Goal: Transaction & Acquisition: Purchase product/service

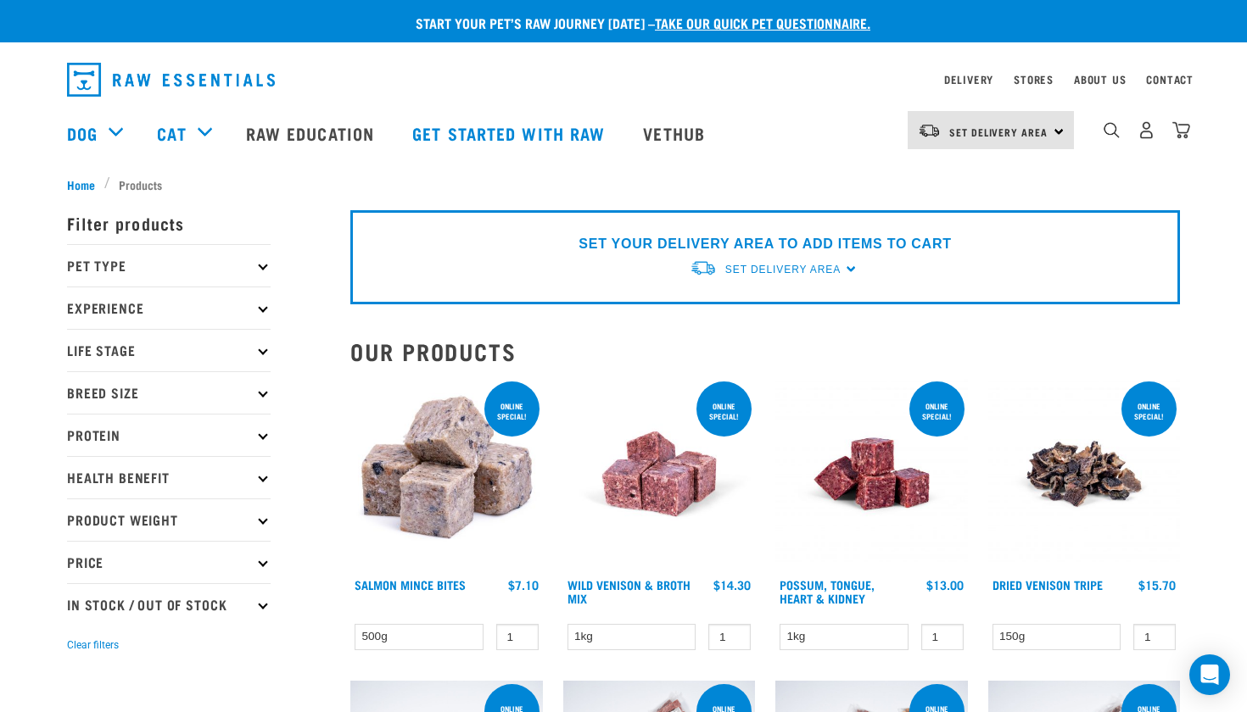
click at [263, 268] on icon at bounding box center [262, 265] width 9 height 9
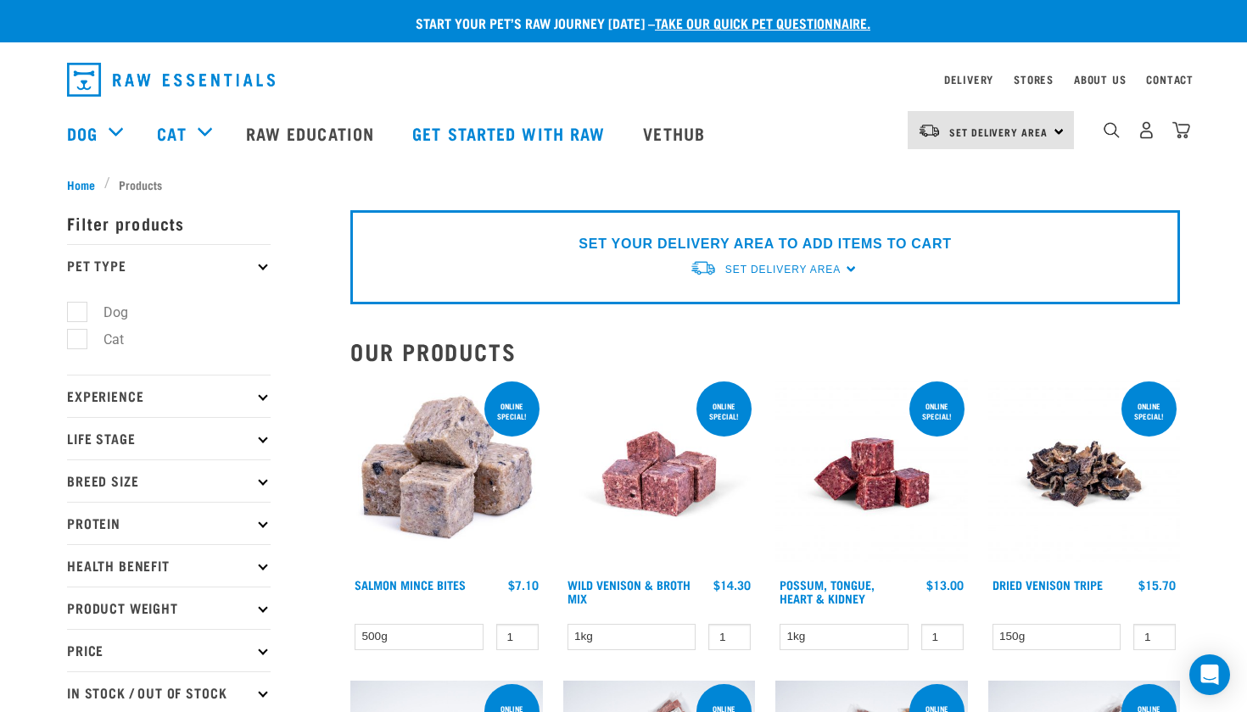
click at [76, 310] on label "Dog" at bounding box center [105, 312] width 59 height 21
click at [74, 310] on input "Dog" at bounding box center [72, 309] width 11 height 11
checkbox input "true"
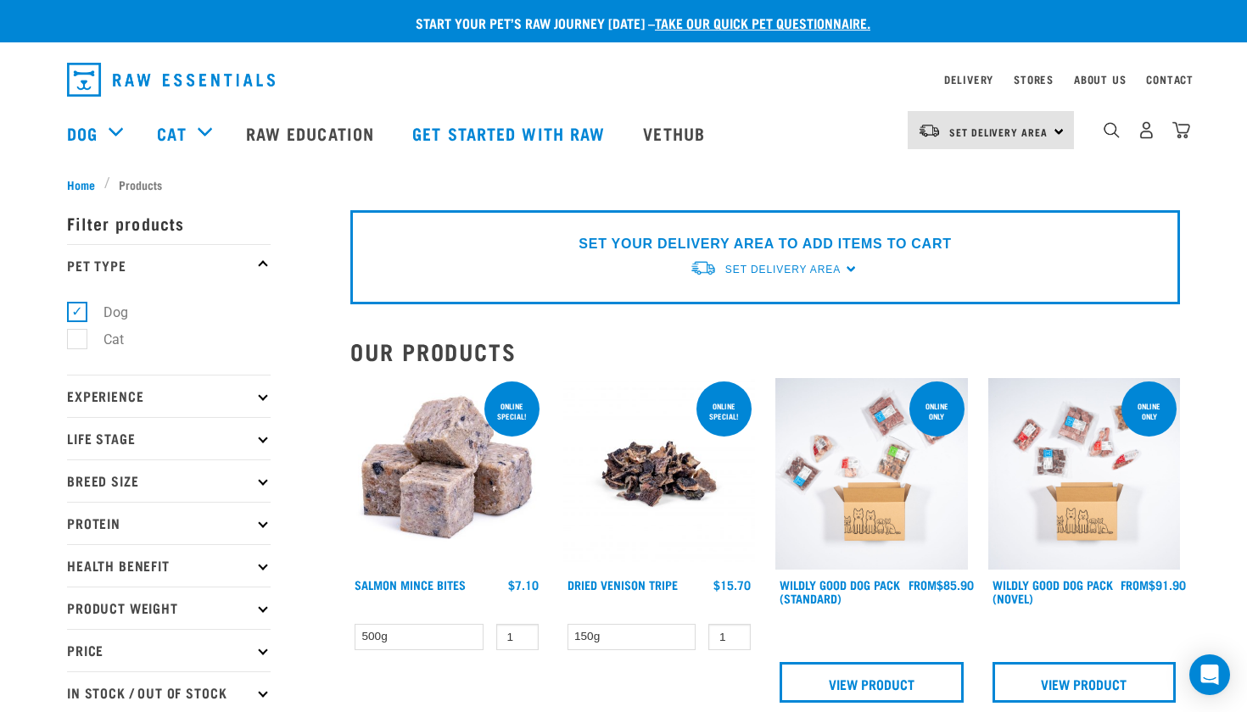
click at [260, 402] on p "Experience" at bounding box center [169, 396] width 204 height 42
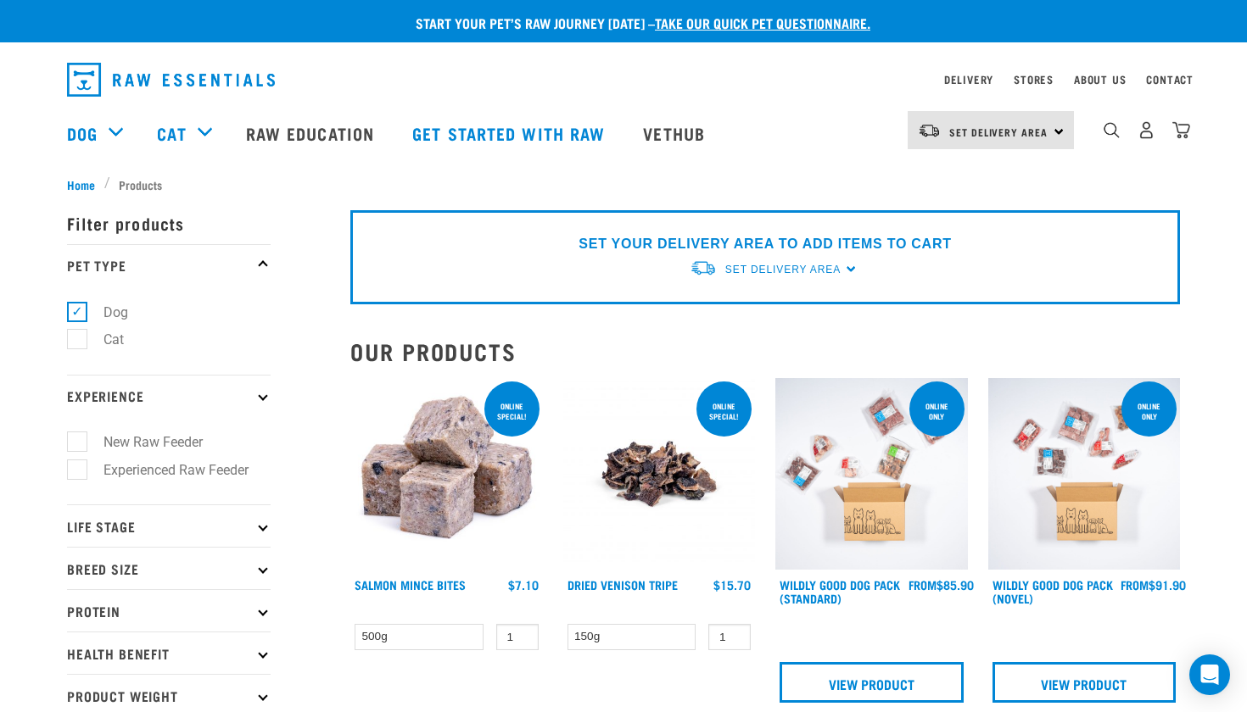
click at [79, 438] on label "New Raw Feeder" at bounding box center [142, 442] width 133 height 21
click at [78, 438] on input "New Raw Feeder" at bounding box center [72, 439] width 11 height 11
checkbox input "true"
click at [260, 527] on icon at bounding box center [262, 526] width 9 height 9
click at [262, 526] on icon at bounding box center [262, 526] width 9 height 9
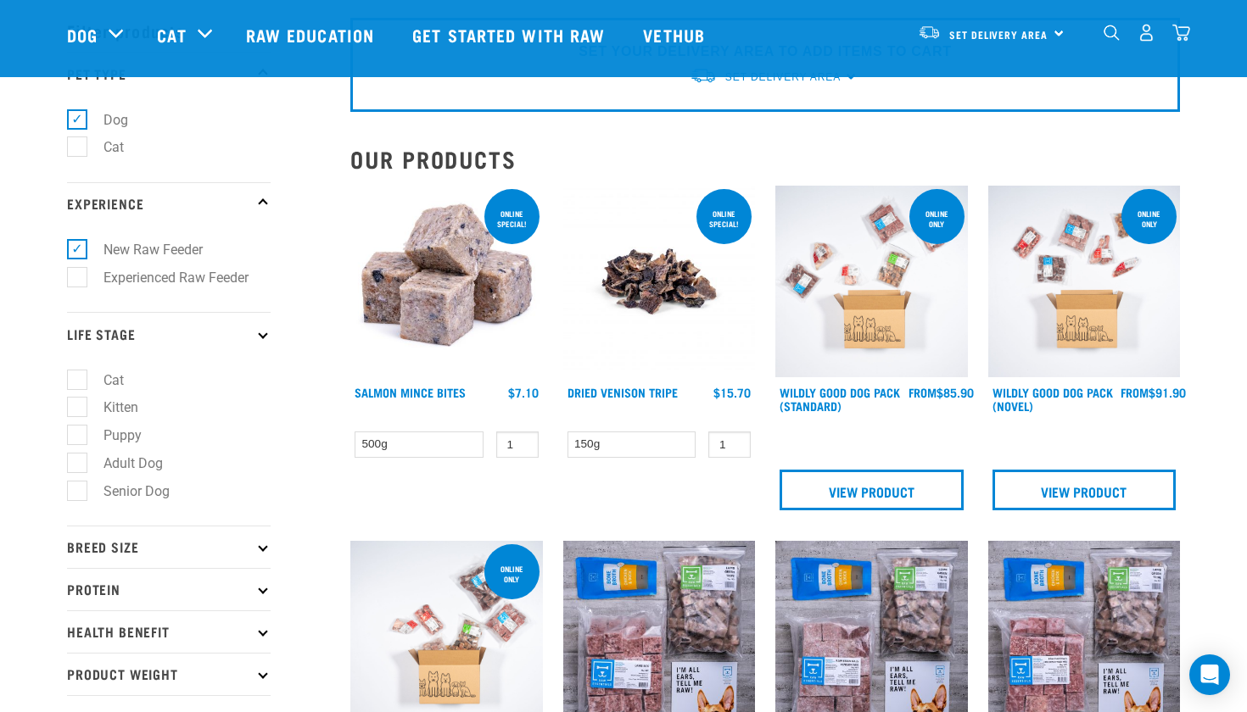
scroll to position [120, 0]
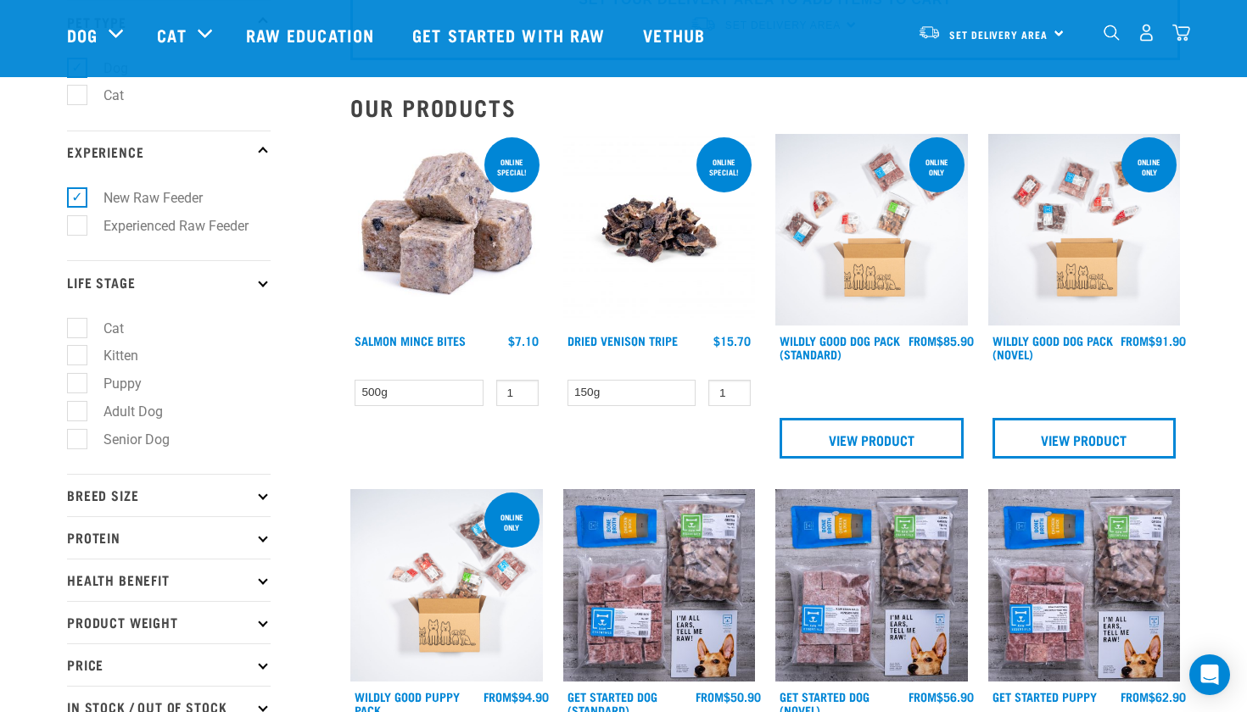
click at [77, 413] on label "Adult Dog" at bounding box center [122, 411] width 93 height 21
click at [77, 413] on input "Adult Dog" at bounding box center [72, 408] width 11 height 11
checkbox input "true"
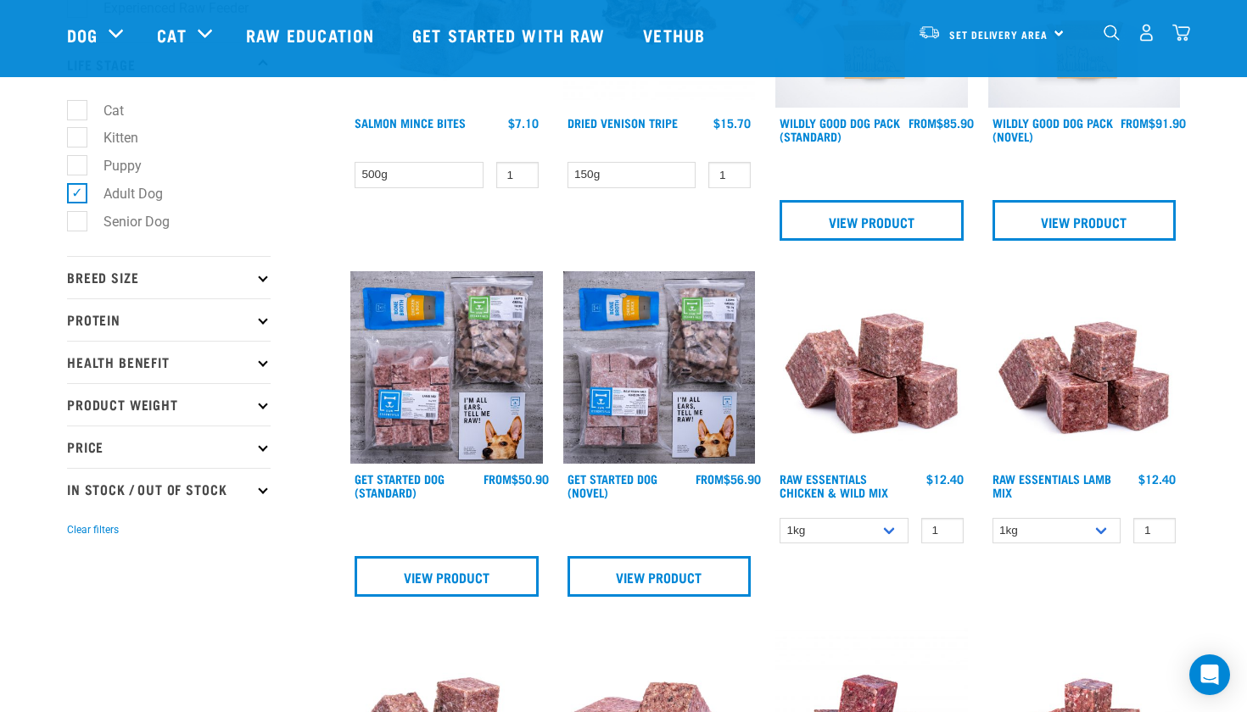
scroll to position [379, 0]
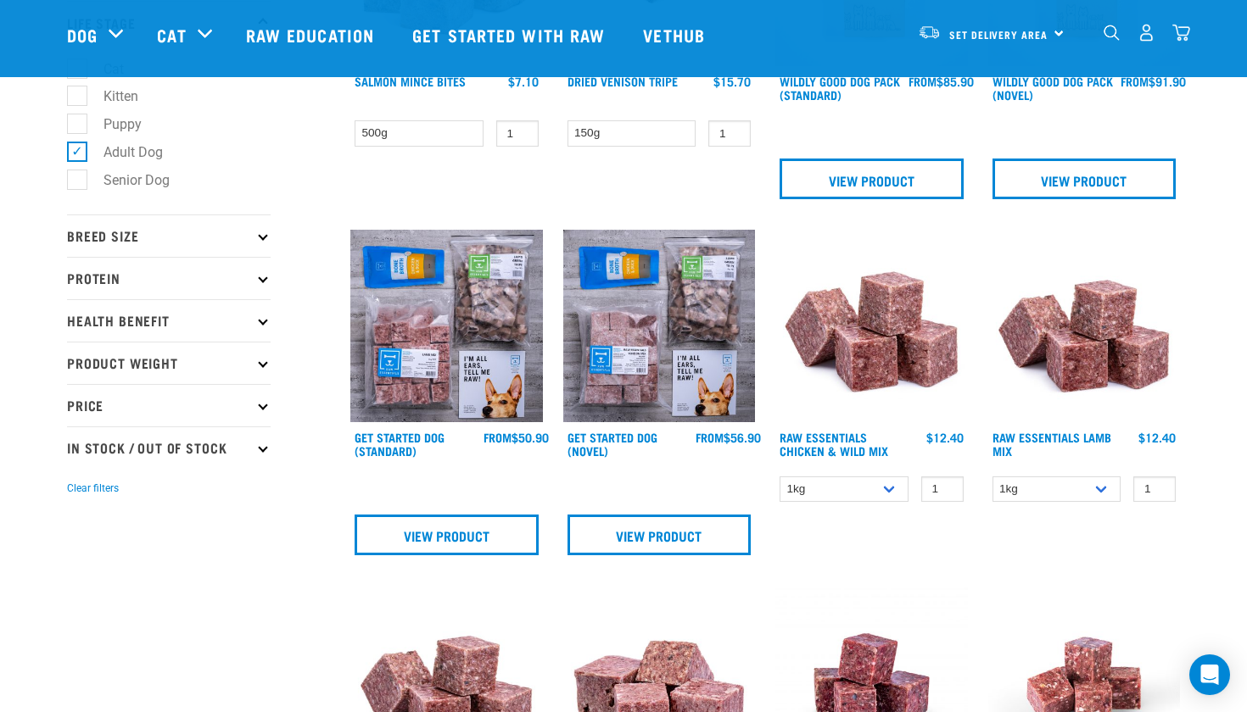
click at [264, 235] on icon at bounding box center [262, 236] width 9 height 9
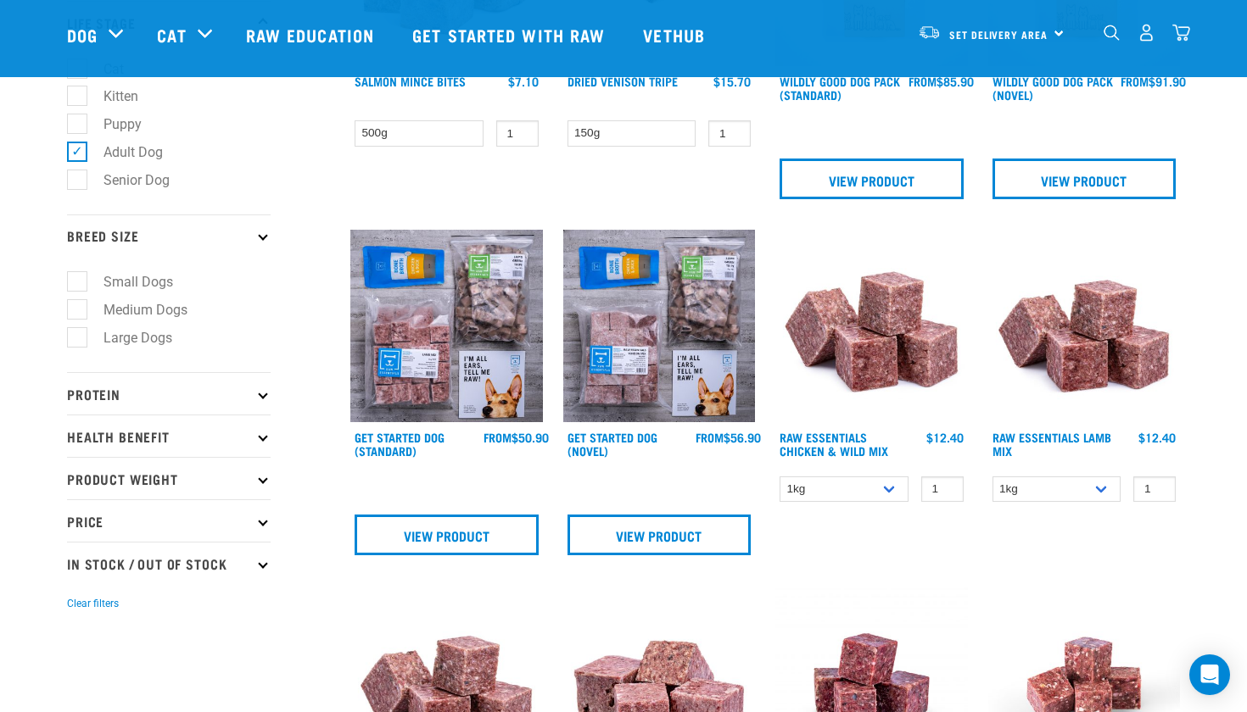
click at [77, 311] on label "Medium Dogs" at bounding box center [135, 309] width 118 height 21
click at [77, 311] on input "Medium Dogs" at bounding box center [72, 307] width 11 height 11
checkbox input "true"
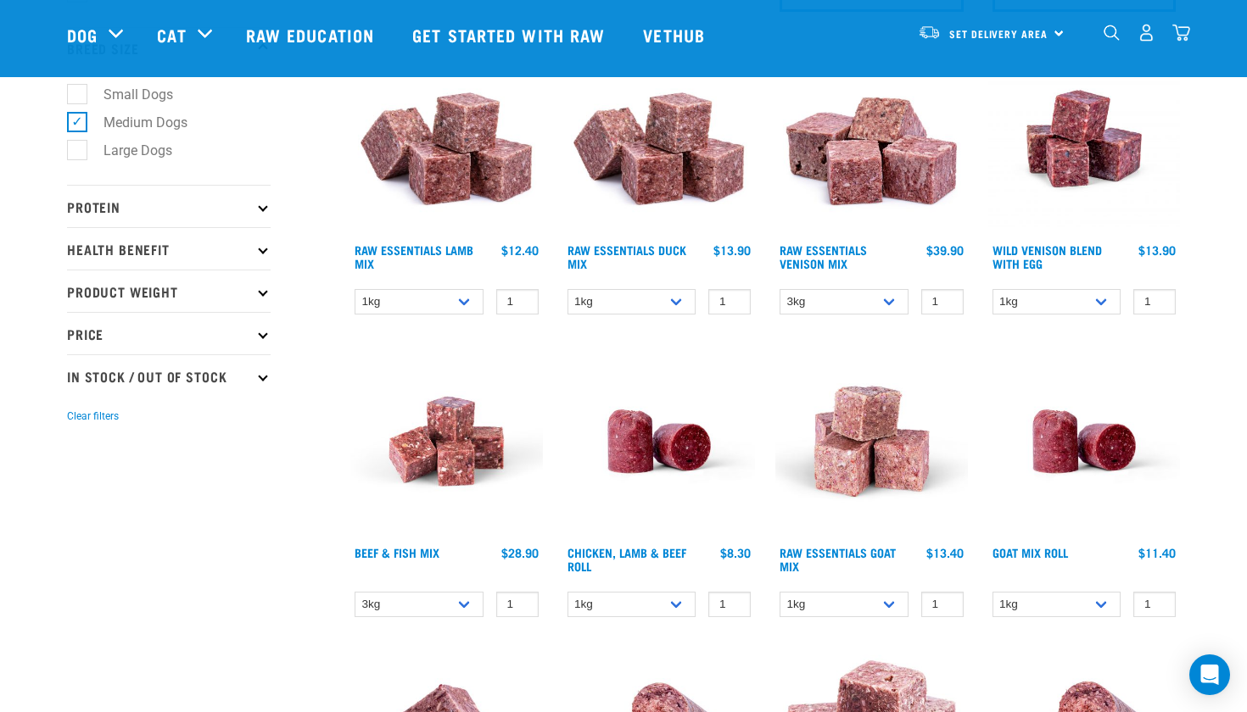
scroll to position [567, 0]
click at [658, 446] on img at bounding box center [659, 441] width 193 height 193
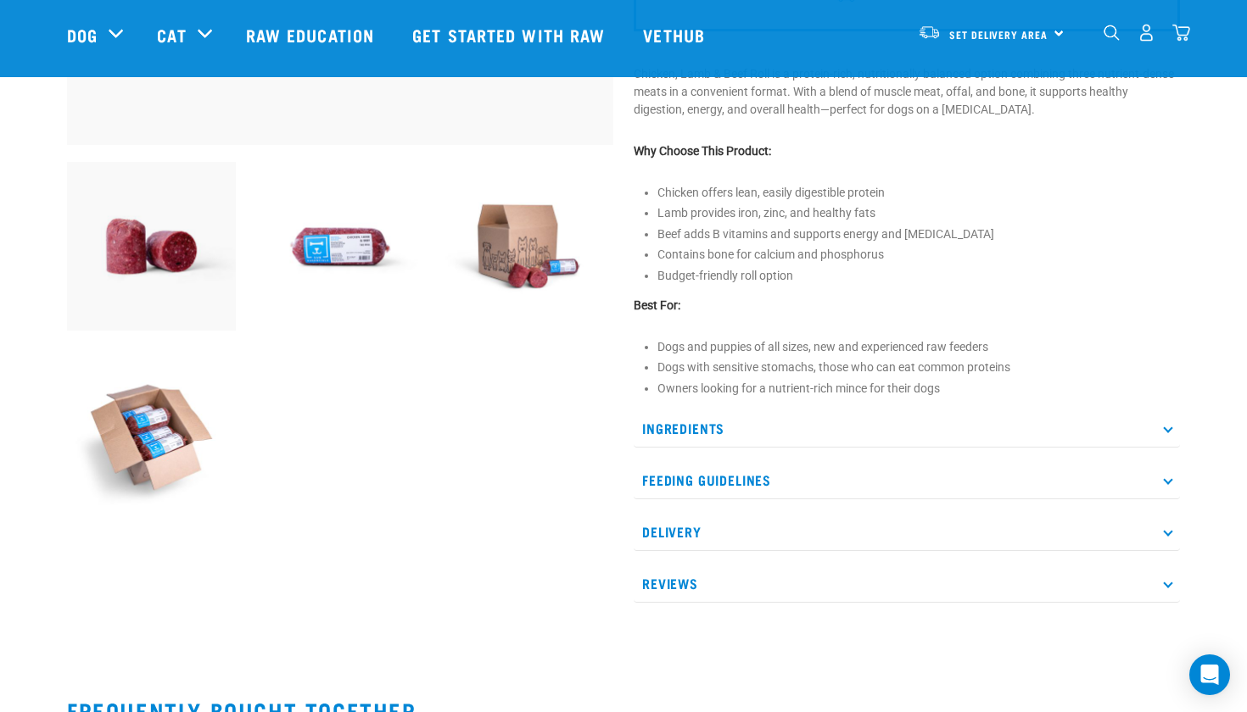
scroll to position [533, 0]
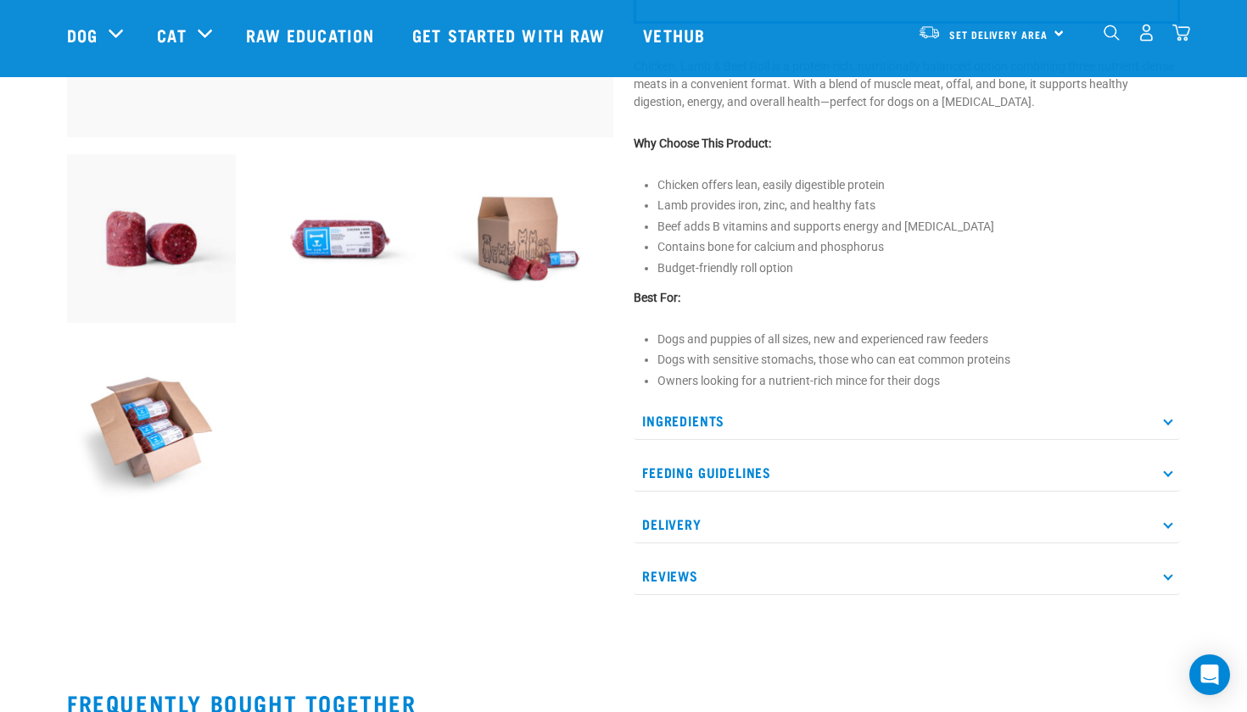
click at [1168, 421] on icon at bounding box center [1167, 420] width 9 height 9
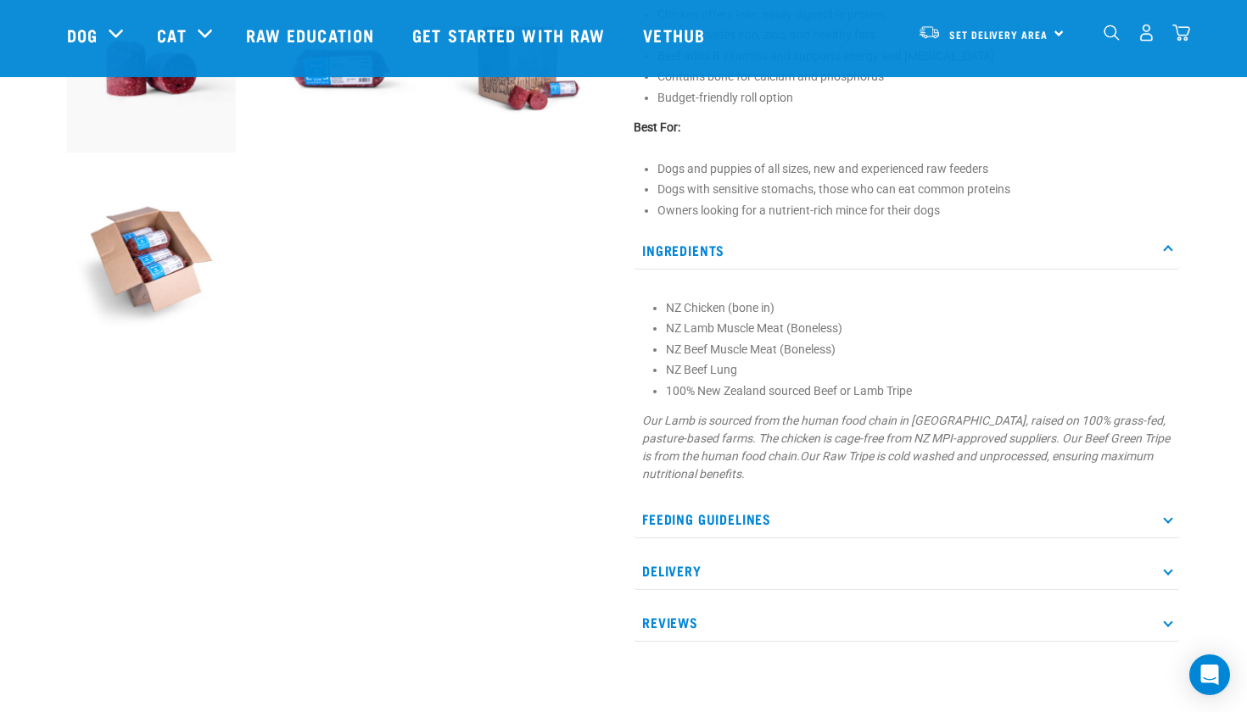
scroll to position [782, 0]
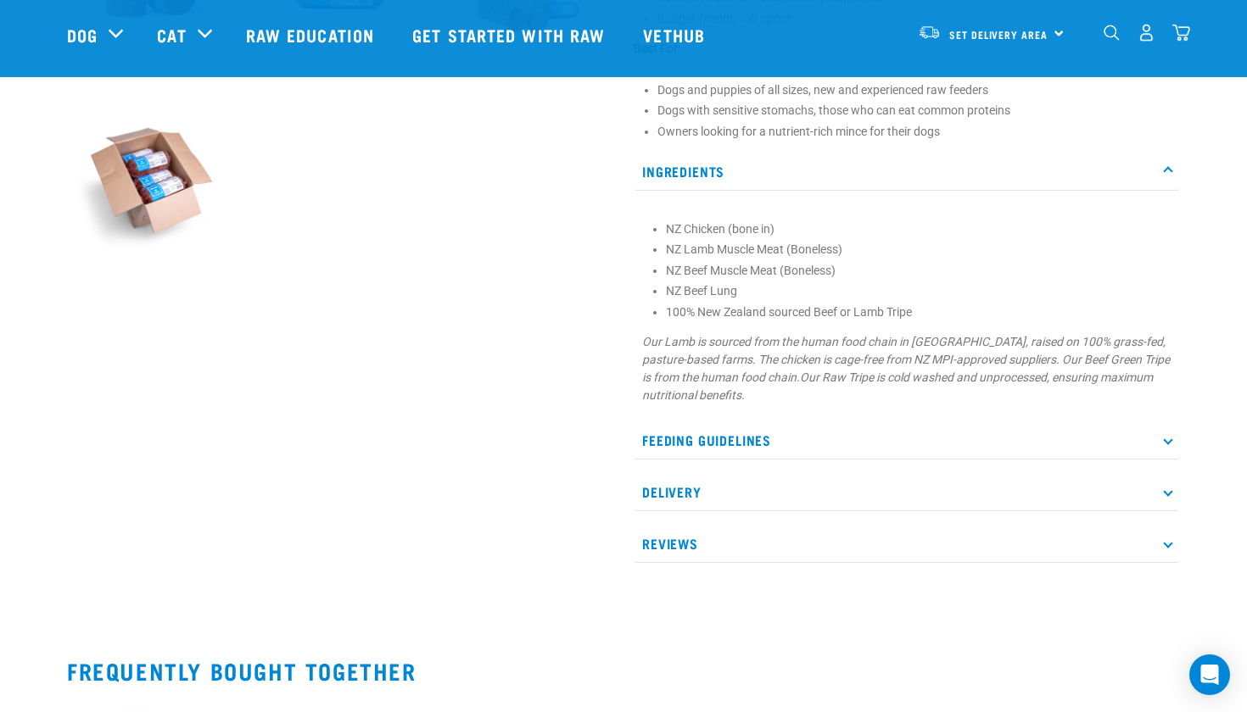
click at [1167, 436] on icon at bounding box center [1167, 439] width 9 height 9
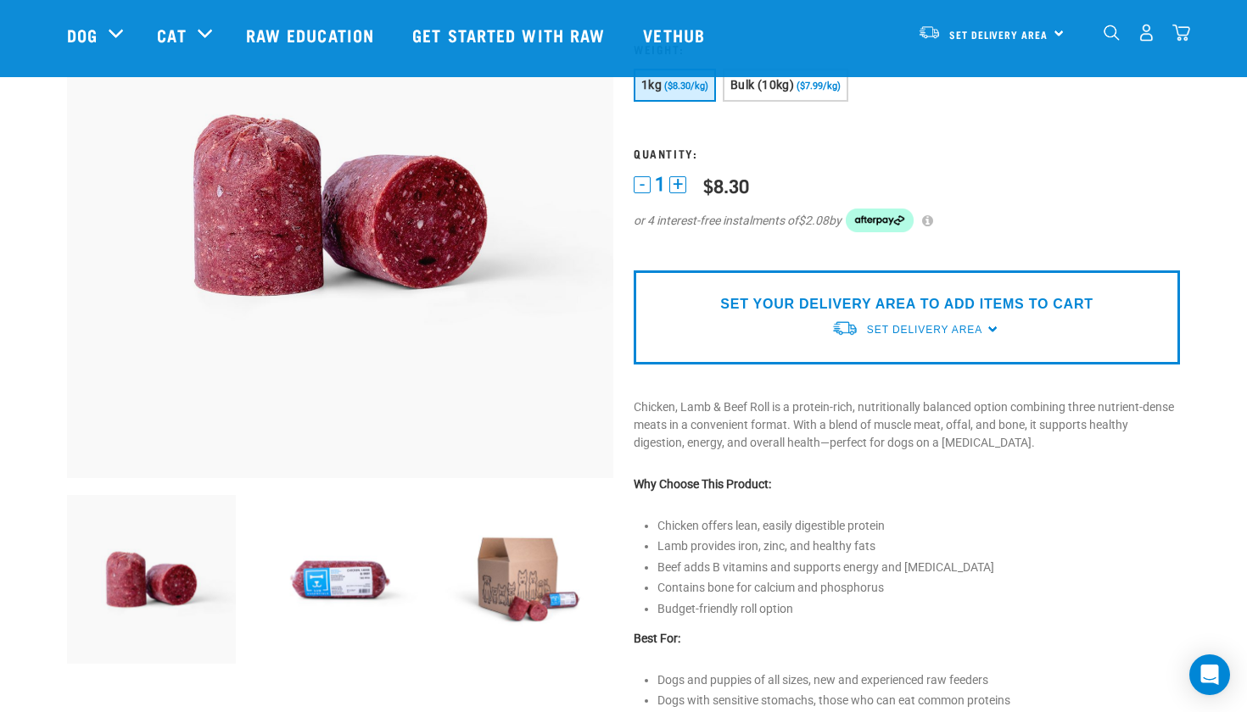
scroll to position [203, 0]
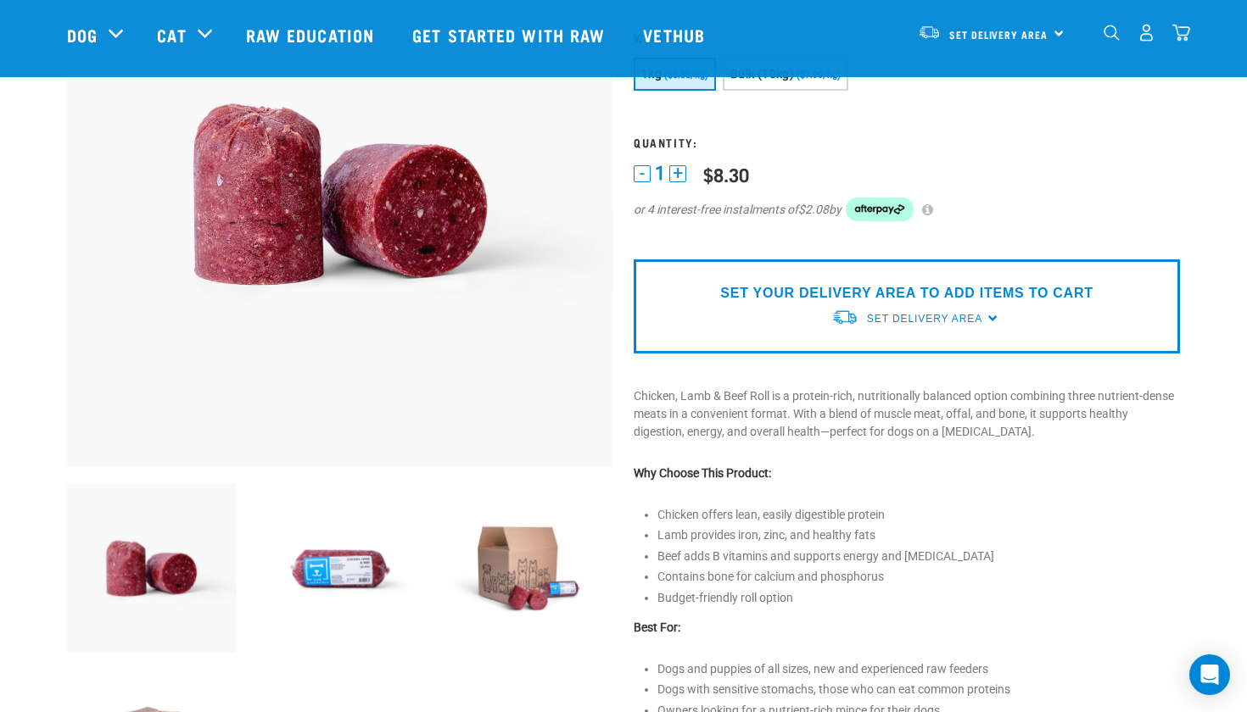
click at [360, 562] on img at bounding box center [340, 568] width 169 height 169
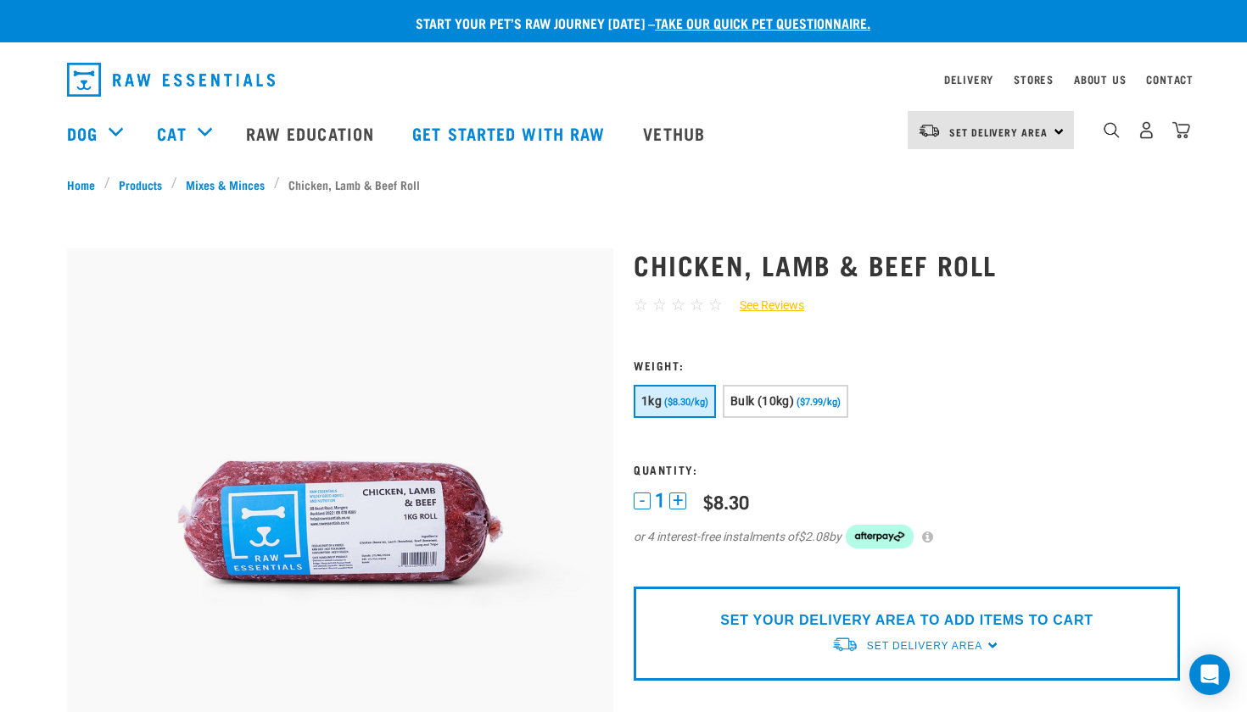
scroll to position [0, 0]
click at [794, 399] on span "Bulk (10kg)" at bounding box center [762, 401] width 64 height 14
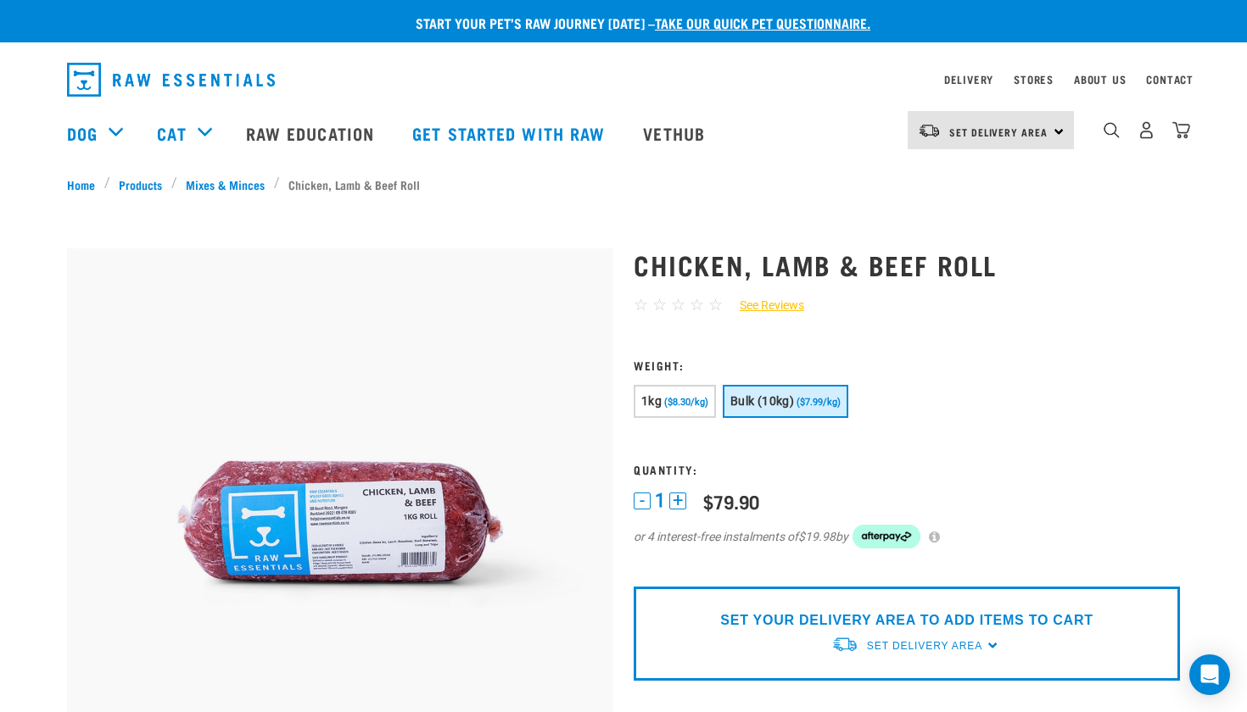
click at [986, 644] on div "SET YOUR DELIVERY AREA TO ADD ITEMS TO CART Set Delivery Area North Island Sout…" at bounding box center [907, 634] width 546 height 94
click at [911, 642] on span "Set Delivery Area" at bounding box center [924, 646] width 115 height 12
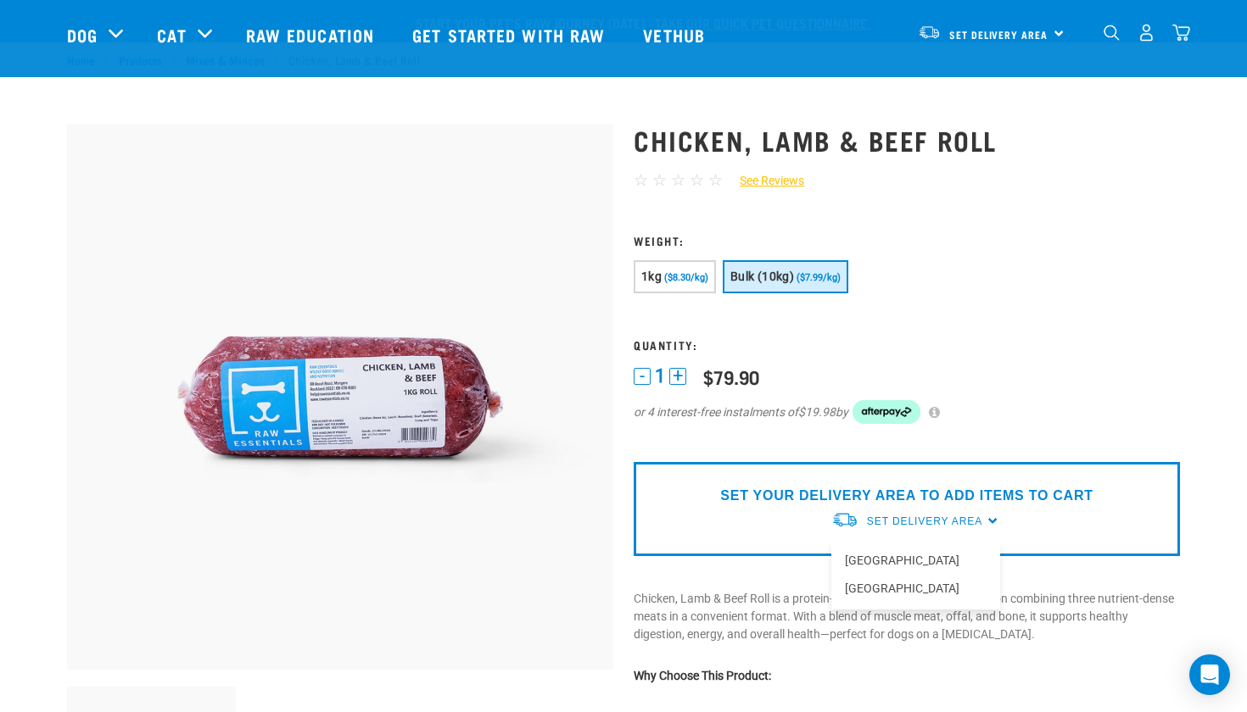
scroll to position [142, 0]
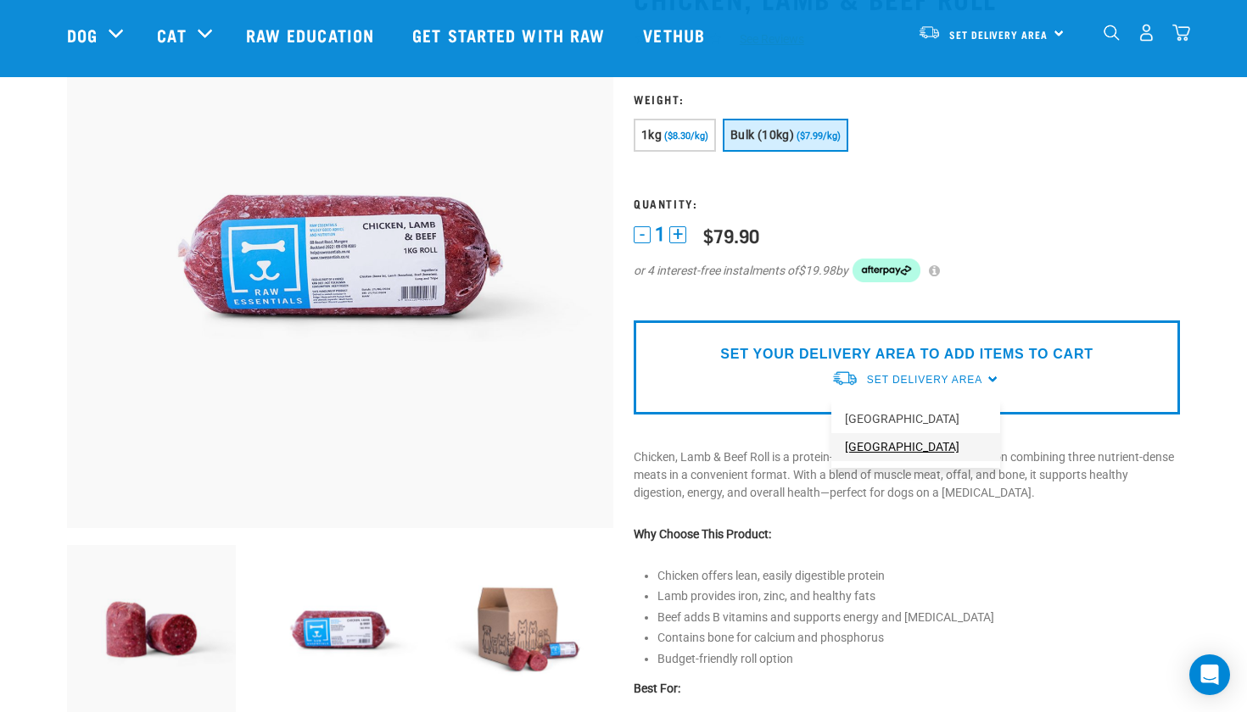
click at [873, 445] on link "[GEOGRAPHIC_DATA]" at bounding box center [915, 447] width 169 height 28
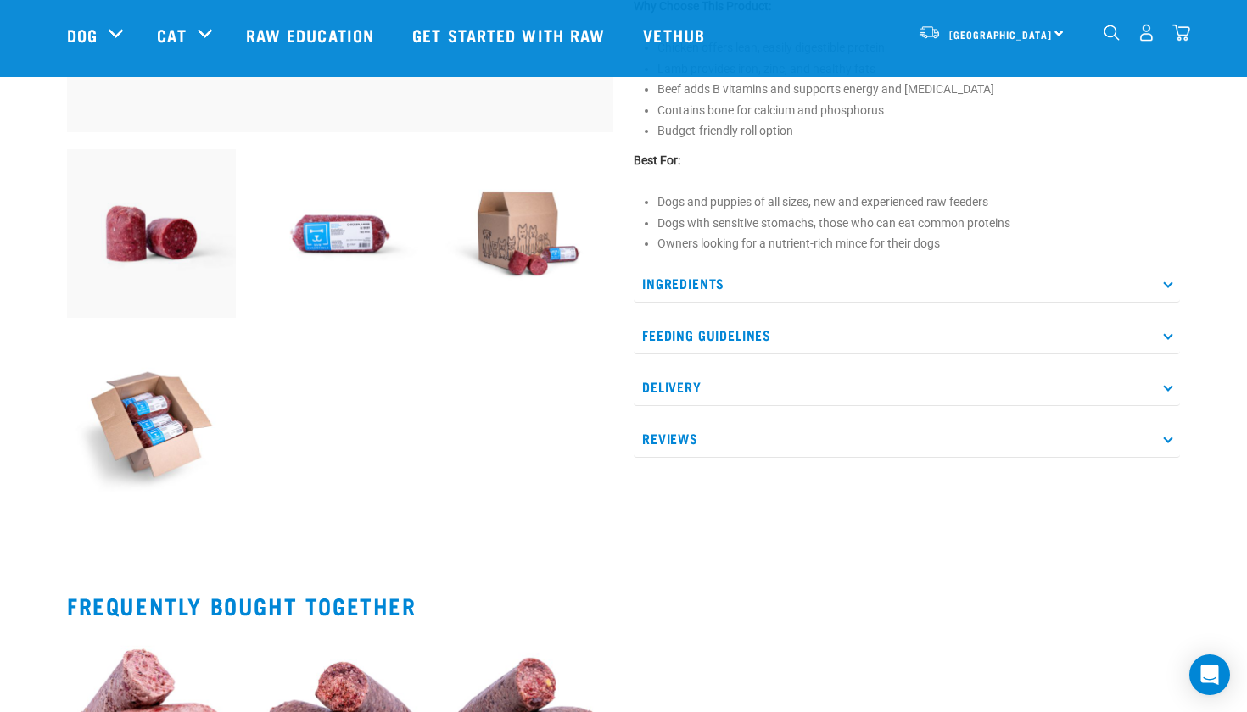
scroll to position [539, 0]
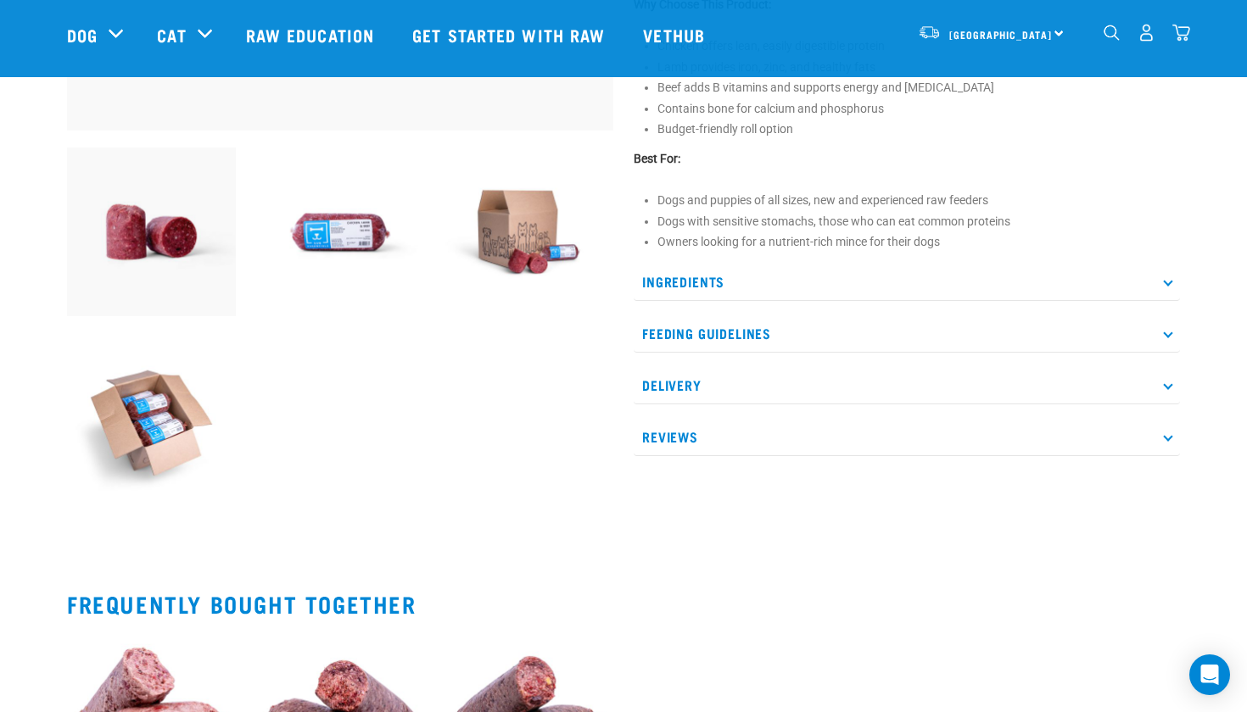
click at [1172, 385] on p "Delivery" at bounding box center [907, 385] width 546 height 38
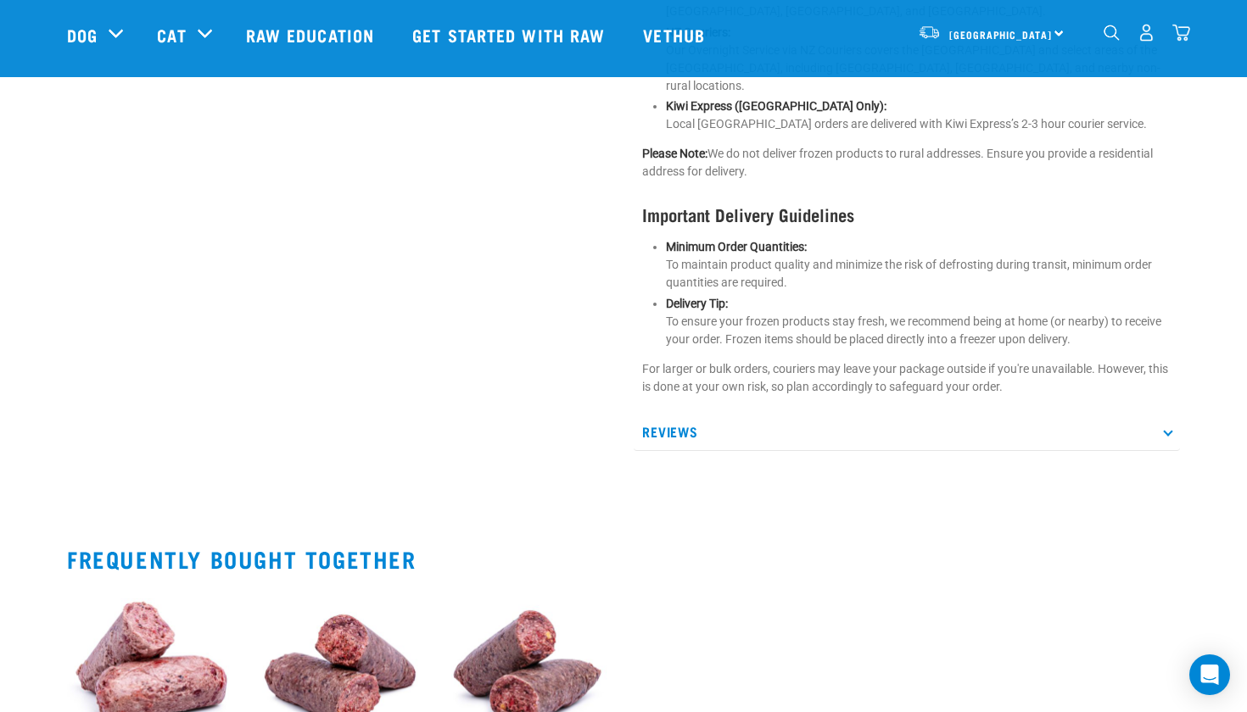
scroll to position [1108, 0]
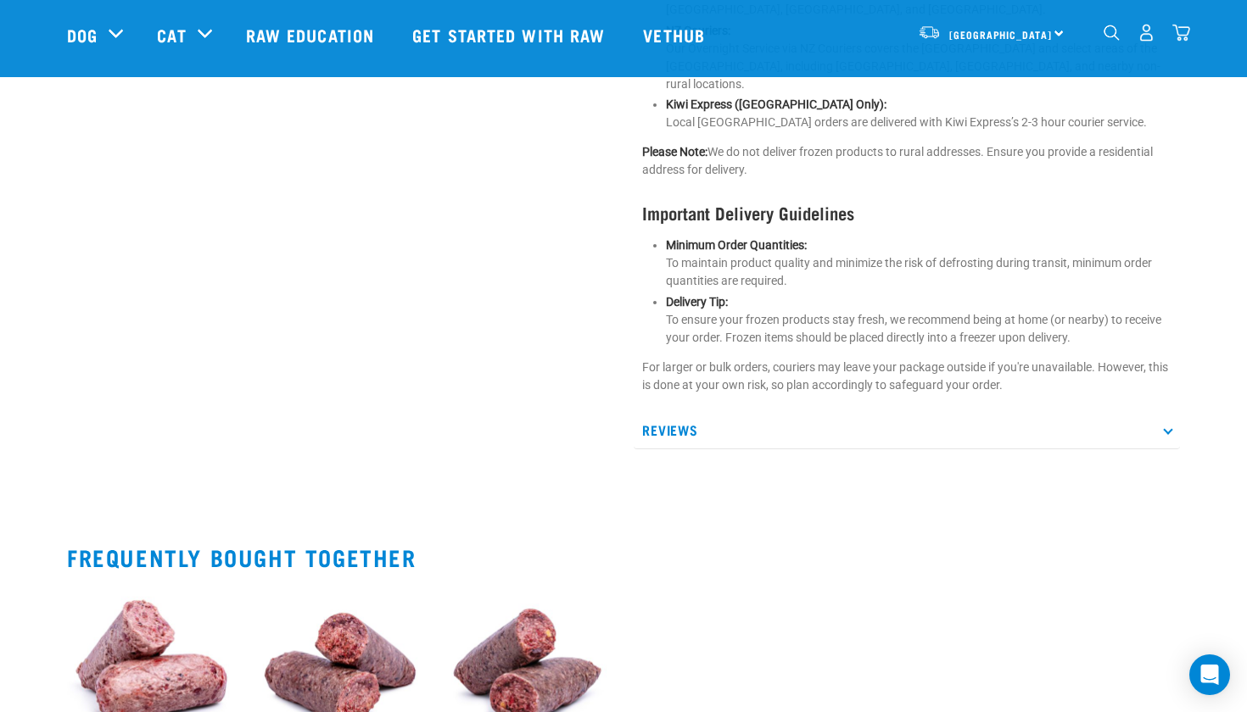
click at [681, 411] on p "Reviews" at bounding box center [907, 430] width 546 height 38
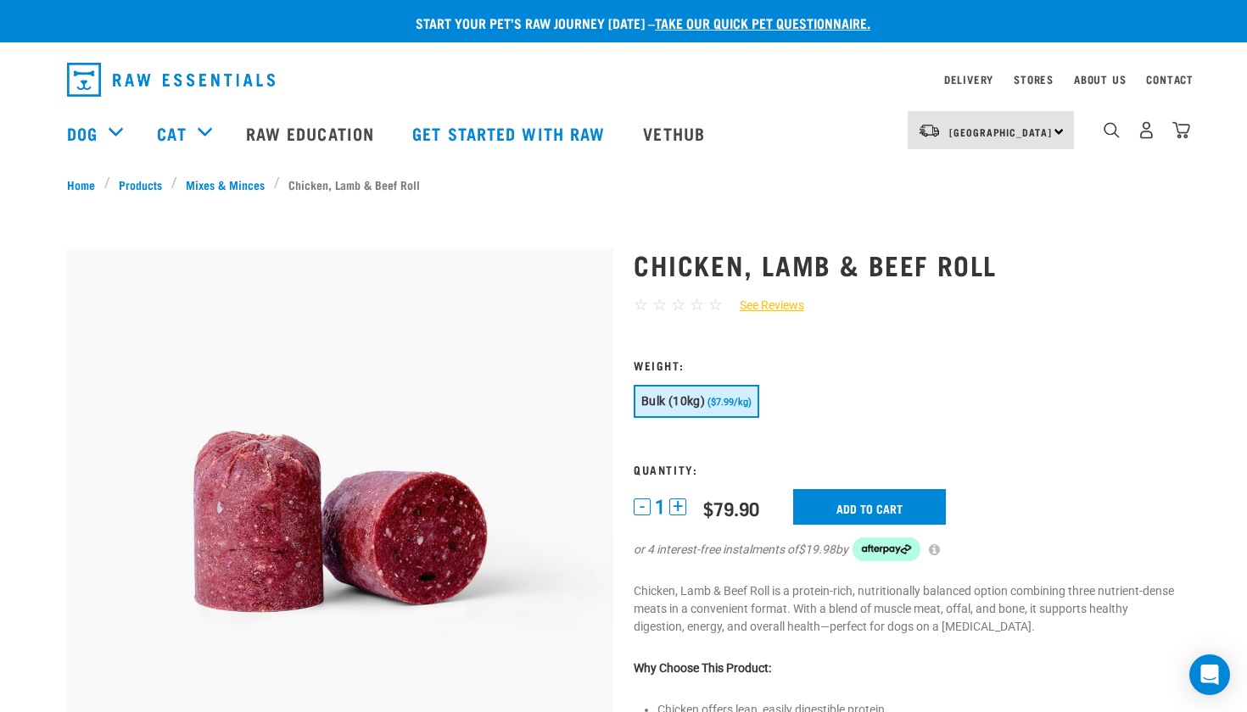
scroll to position [0, 0]
click at [136, 177] on link "Products" at bounding box center [140, 185] width 61 height 18
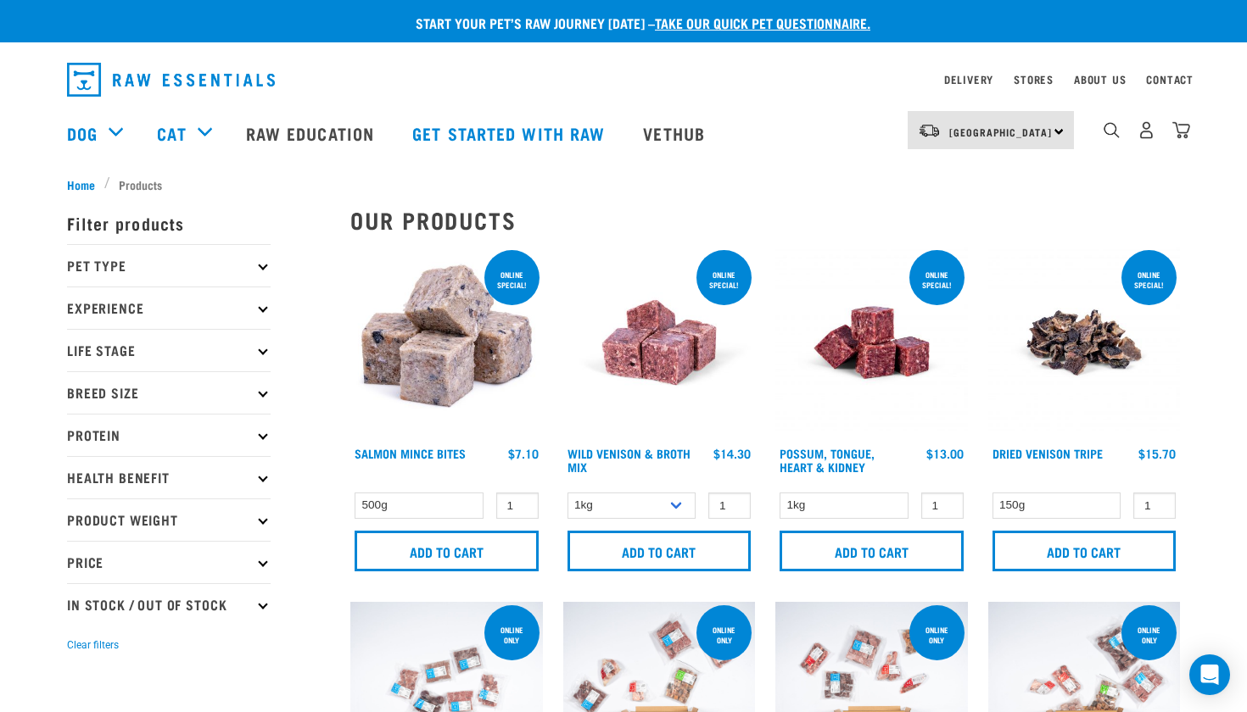
click at [1081, 355] on img at bounding box center [1084, 343] width 193 height 193
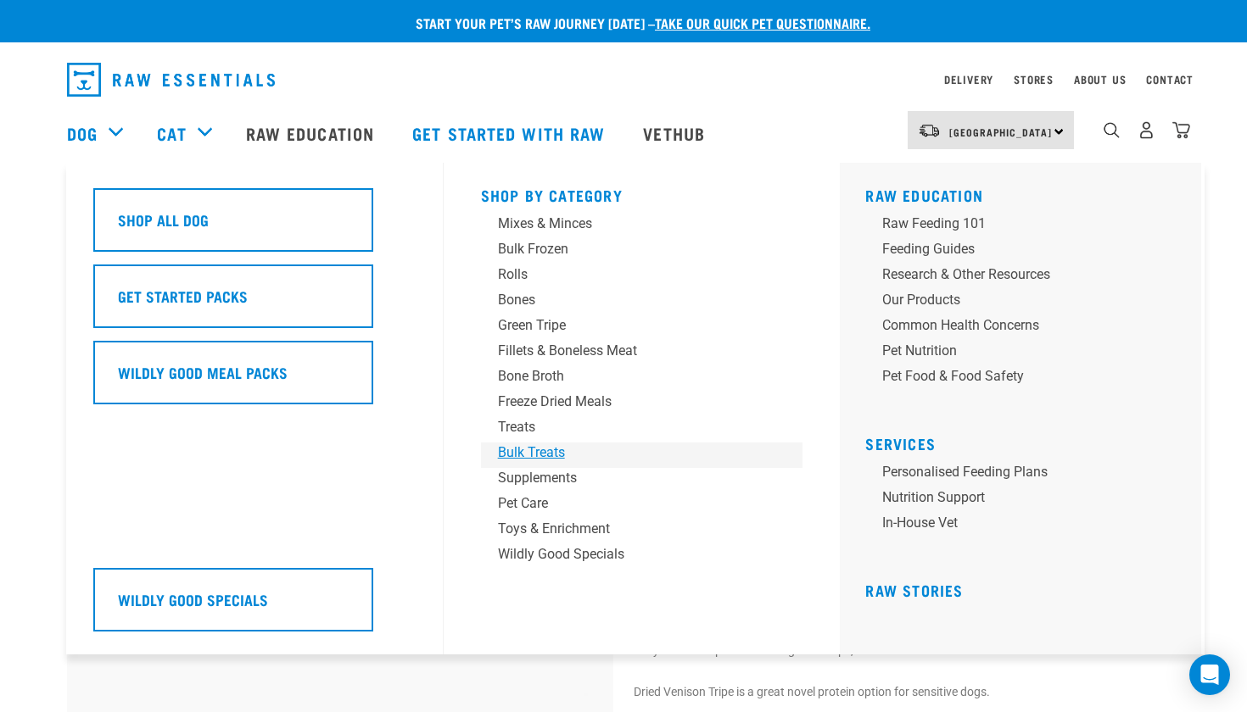
click at [522, 450] on div "Bulk Treats" at bounding box center [630, 453] width 265 height 20
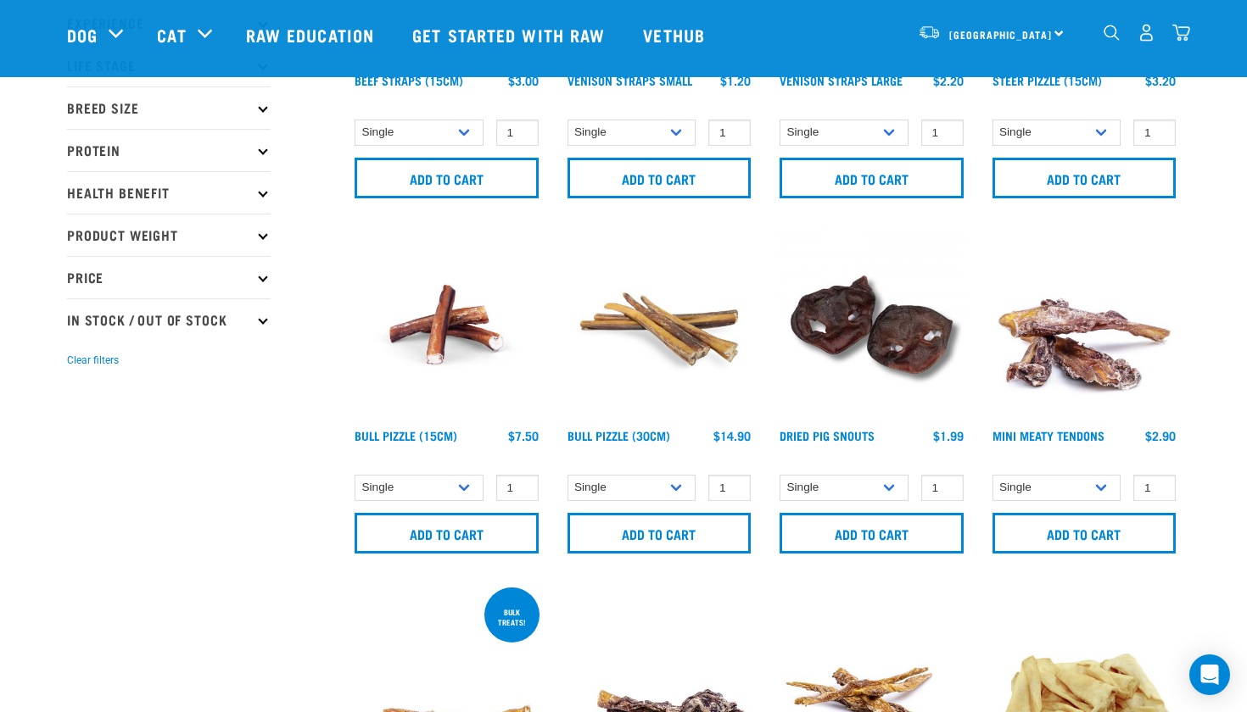
scroll to position [249, 0]
select select "682013"
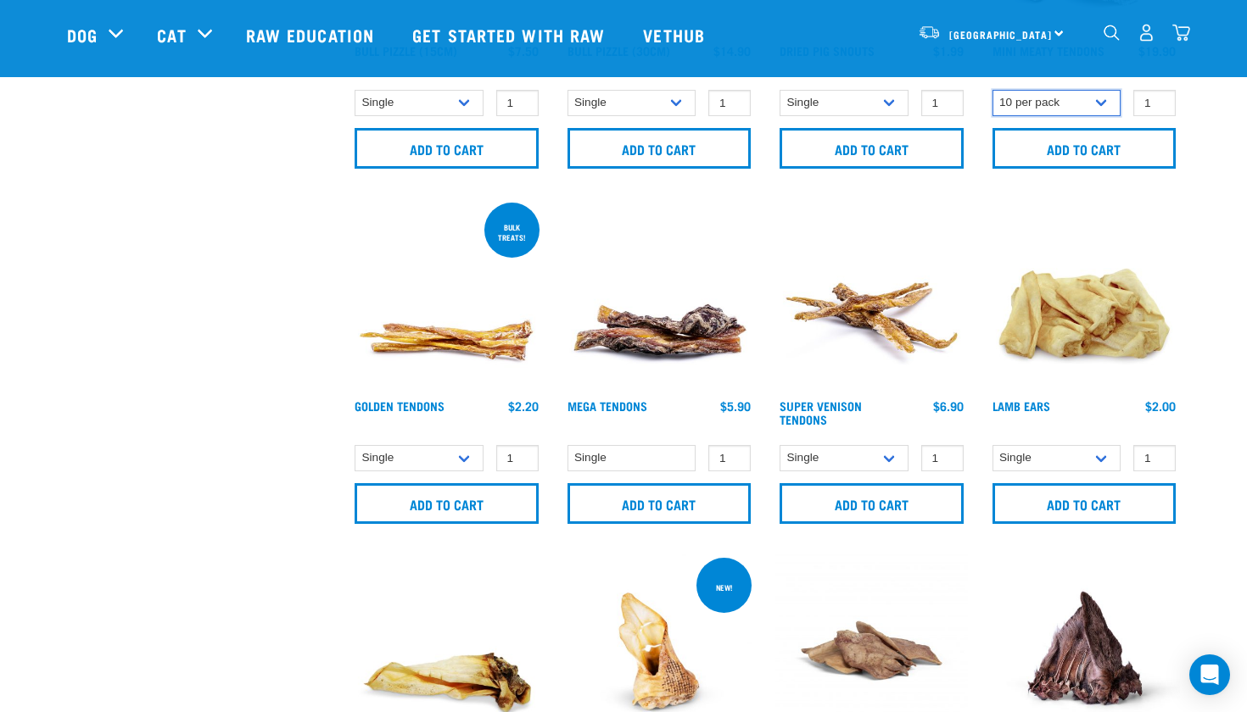
scroll to position [634, 0]
type input "0"
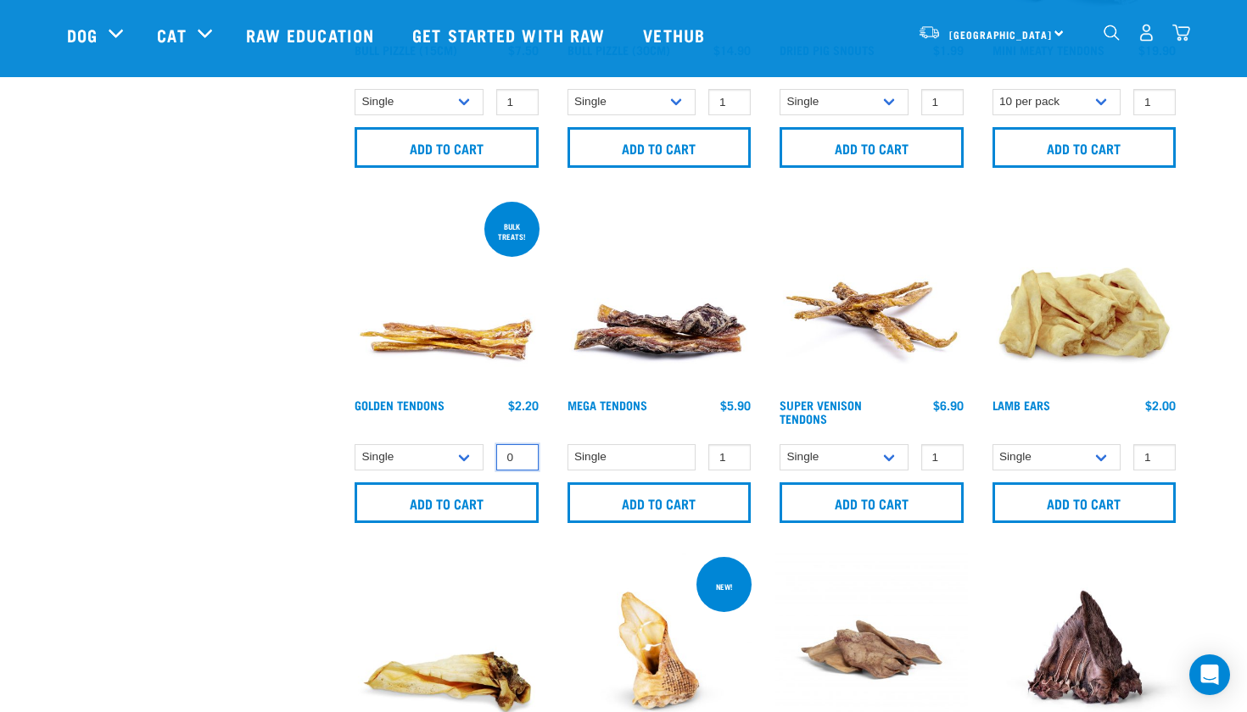
click at [520, 461] on input "0" at bounding box center [517, 457] width 42 height 26
select select "682012"
click at [522, 461] on input "-1" at bounding box center [517, 457] width 42 height 26
click at [520, 450] on input "0" at bounding box center [517, 457] width 42 height 26
type input "1"
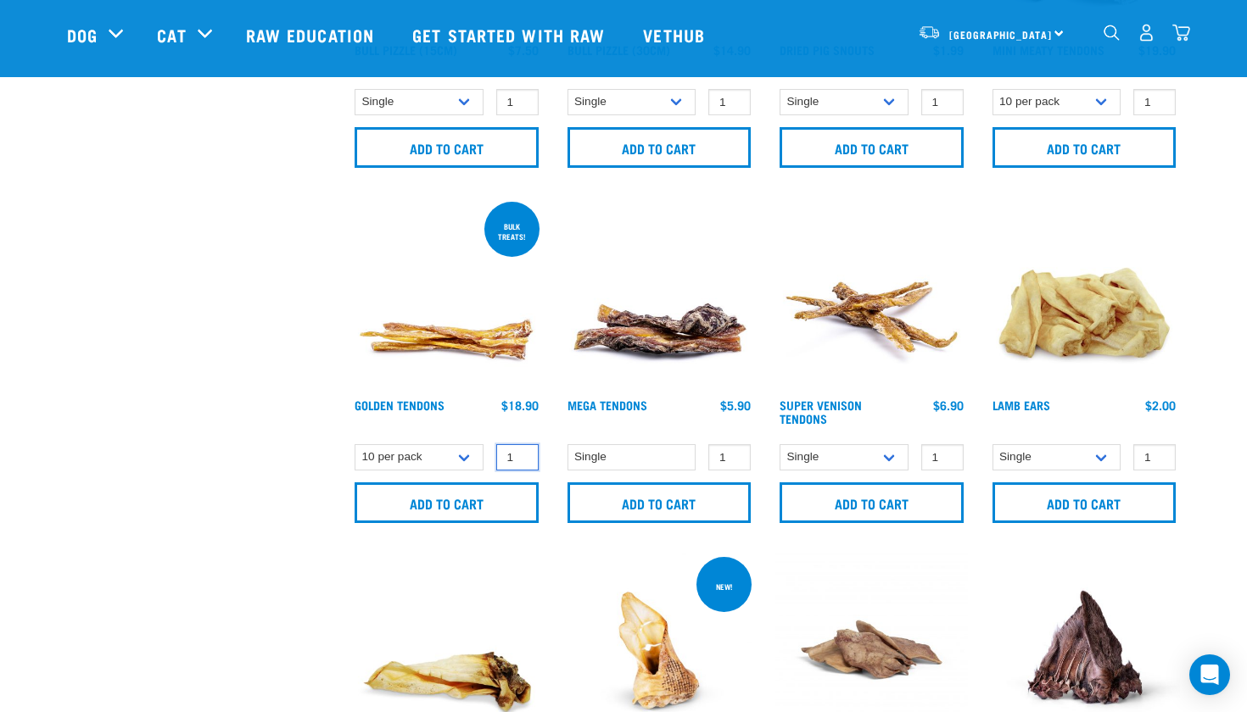
click at [522, 450] on input "1" at bounding box center [517, 457] width 42 height 26
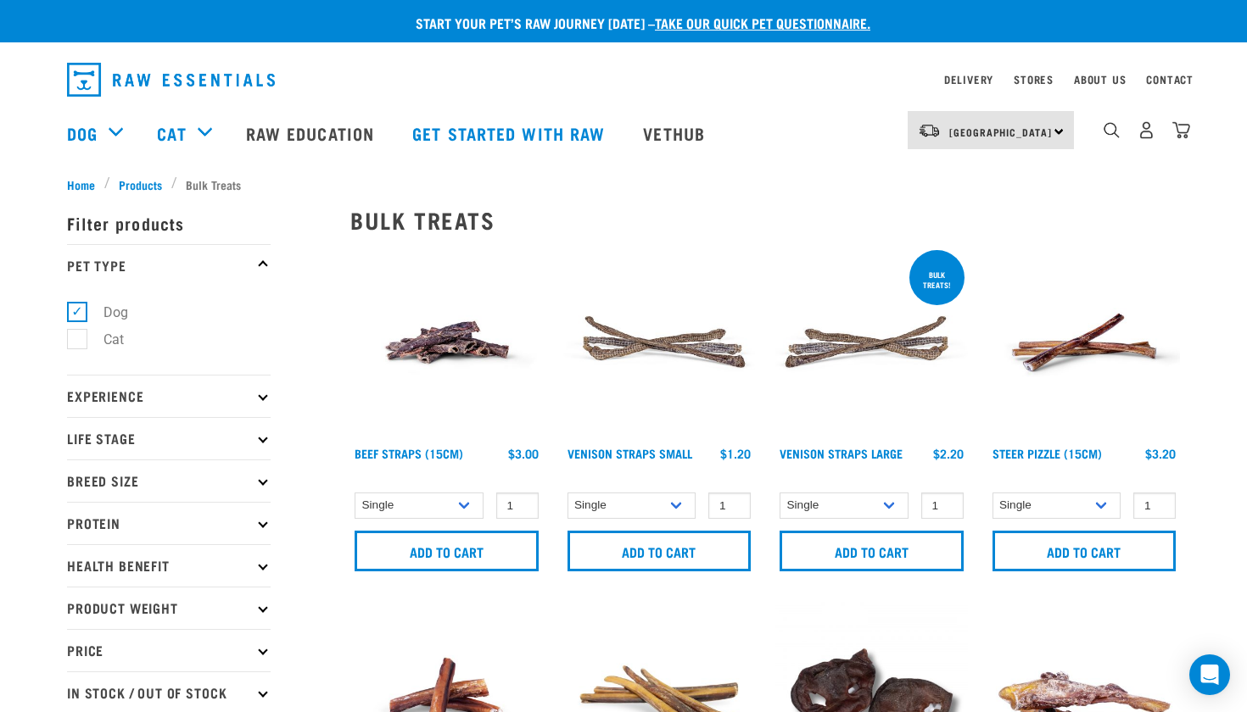
scroll to position [0, 0]
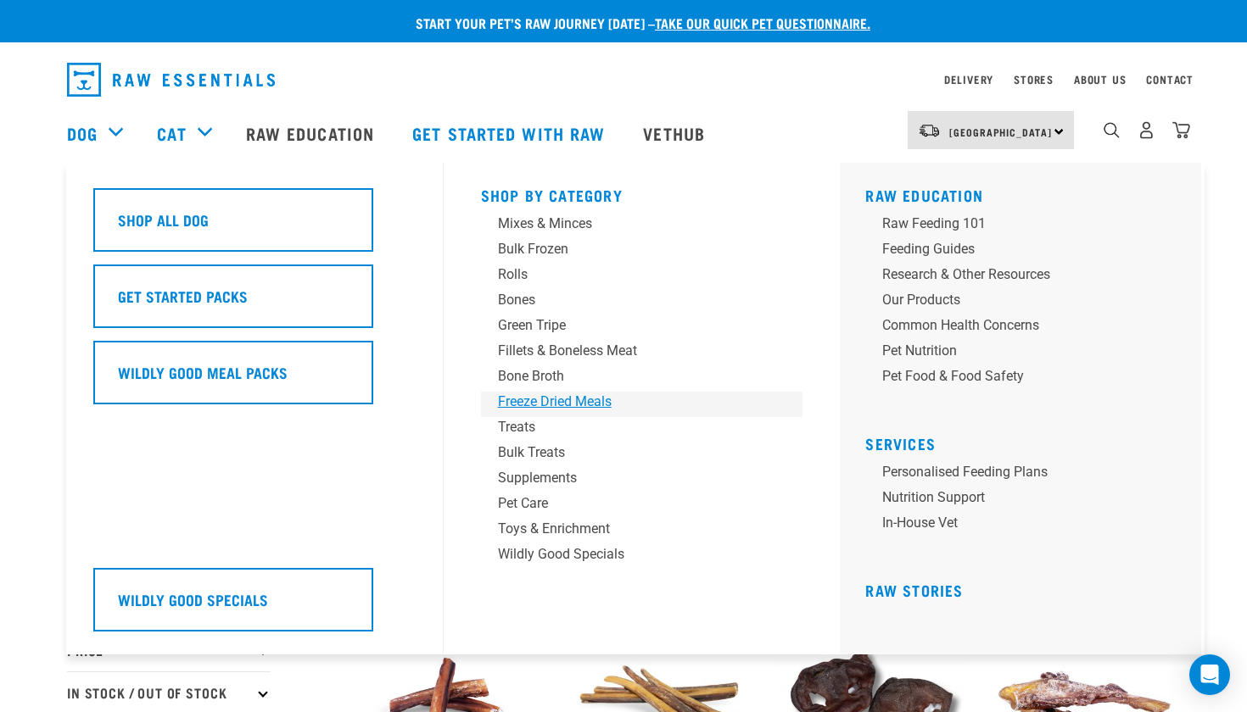
click at [538, 400] on div "Freeze Dried Meals" at bounding box center [630, 402] width 265 height 20
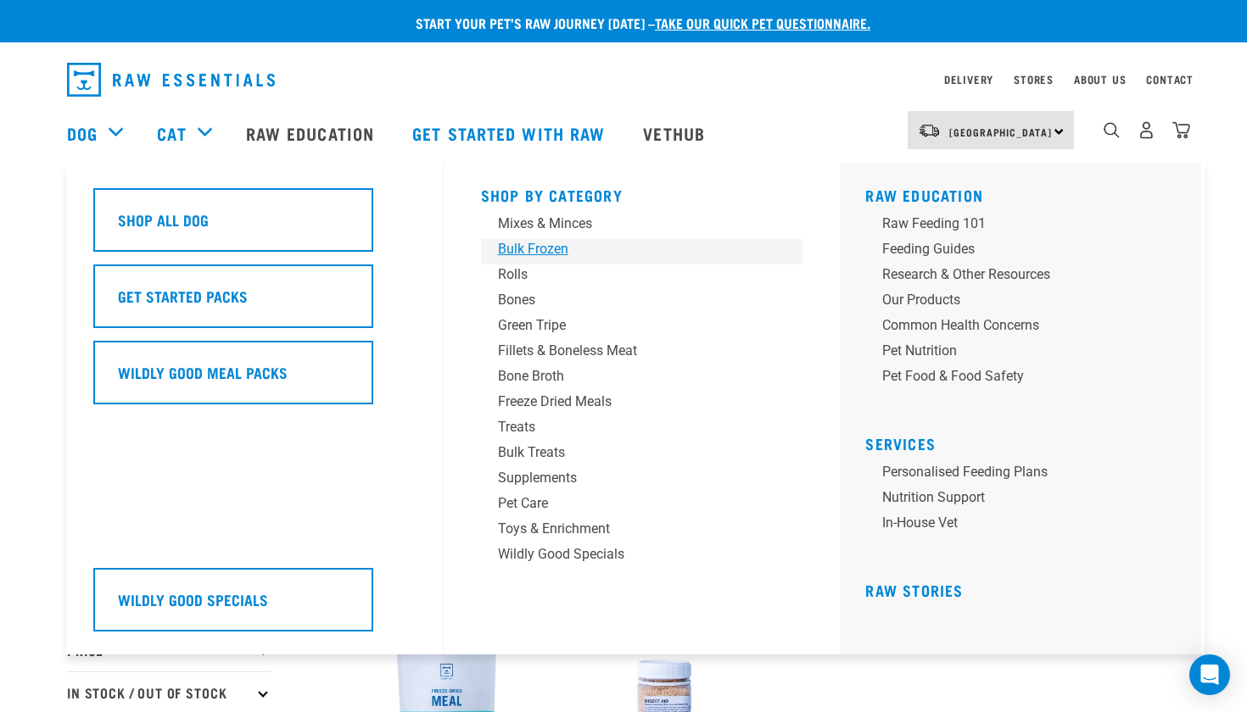
click at [550, 252] on div "Bulk Frozen" at bounding box center [630, 249] width 265 height 20
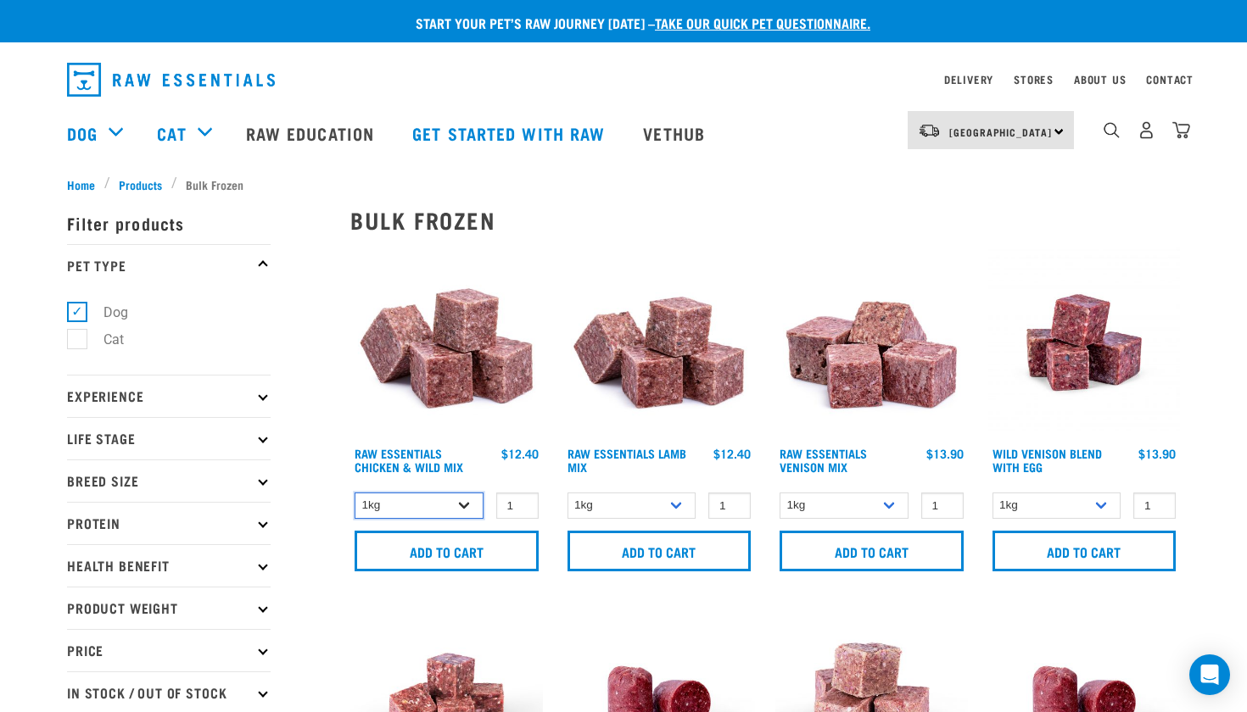
select select "14881"
click at [437, 455] on link "Raw Essentials Chicken & Wild Mix" at bounding box center [409, 460] width 109 height 20
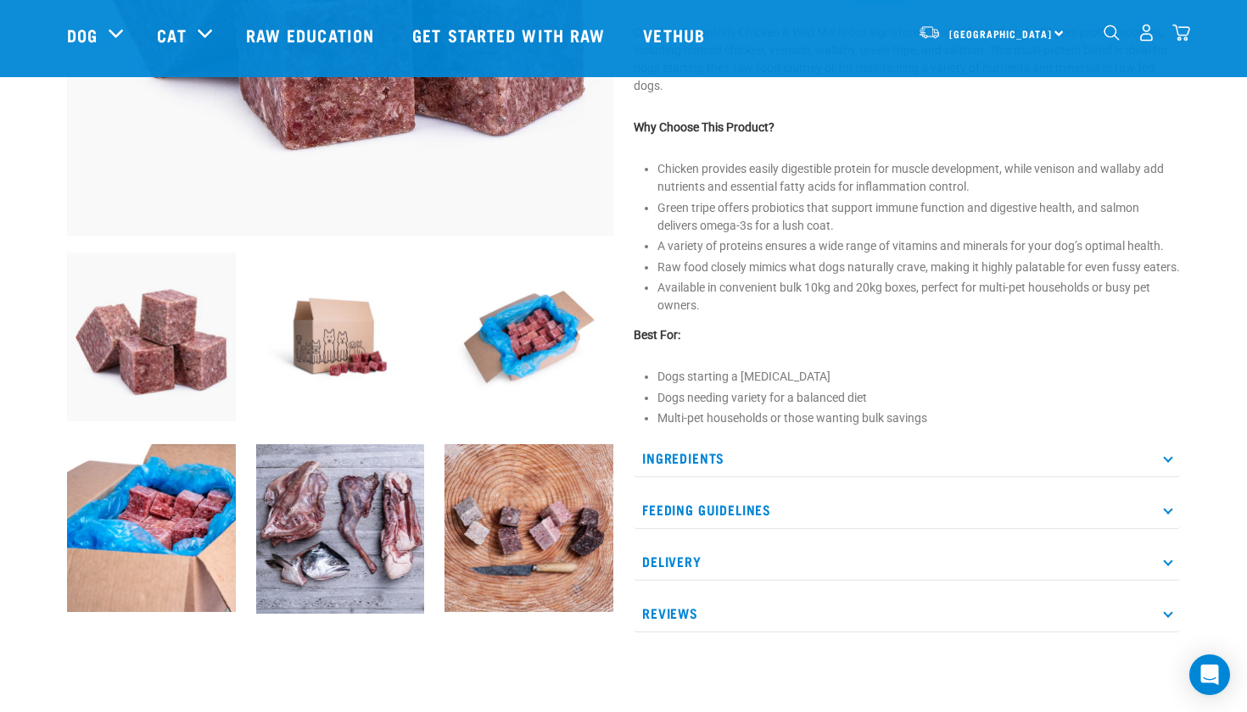
scroll to position [434, 0]
click at [1167, 463] on icon at bounding box center [1167, 458] width 9 height 9
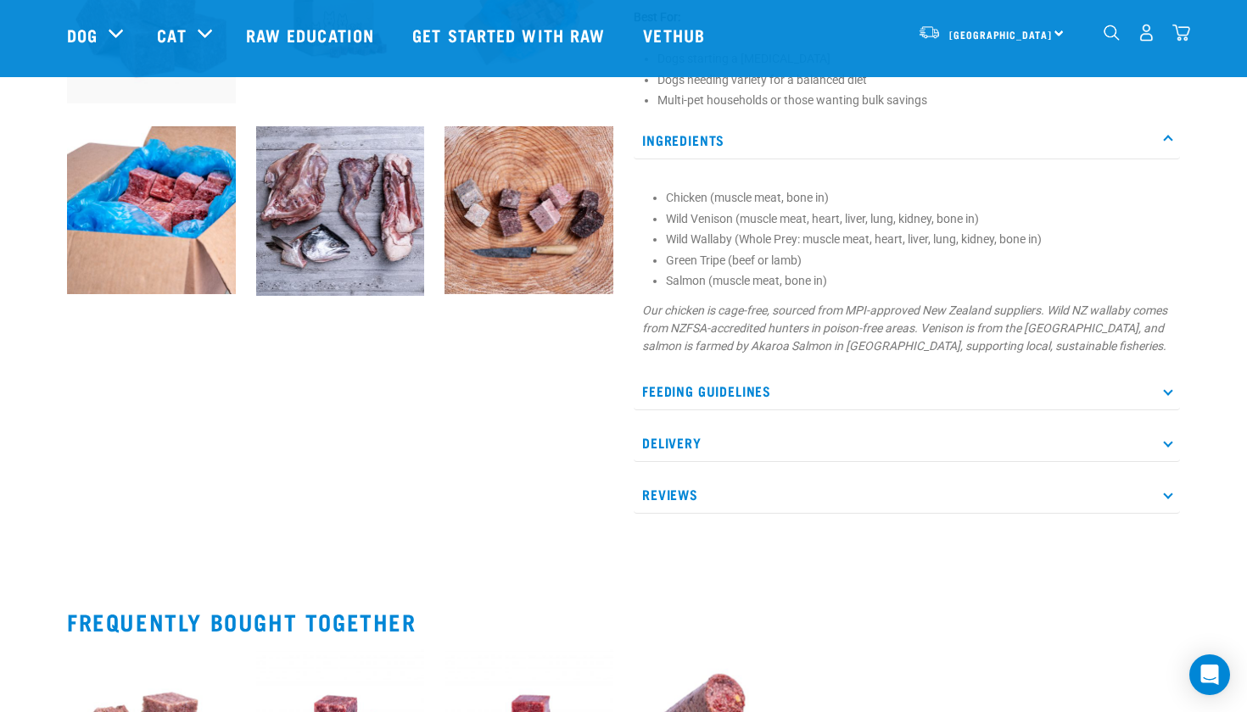
scroll to position [753, 0]
click at [1162, 410] on p "Feeding Guidelines" at bounding box center [907, 390] width 546 height 38
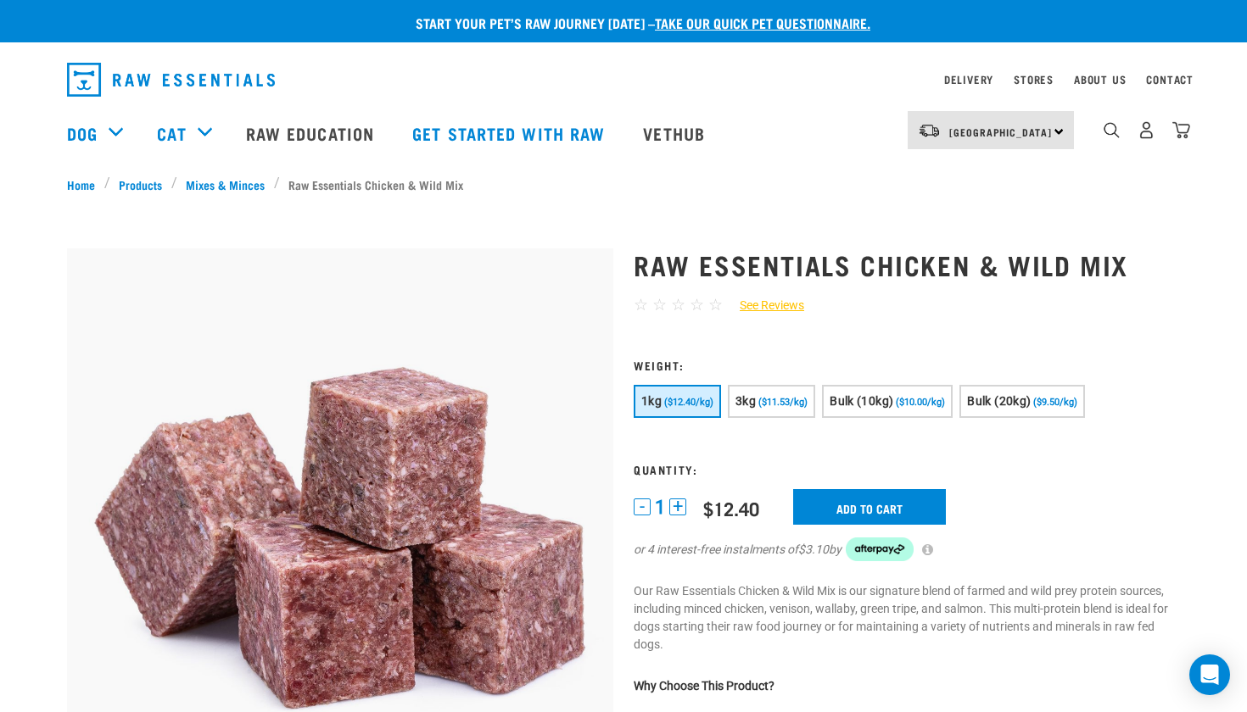
scroll to position [0, 0]
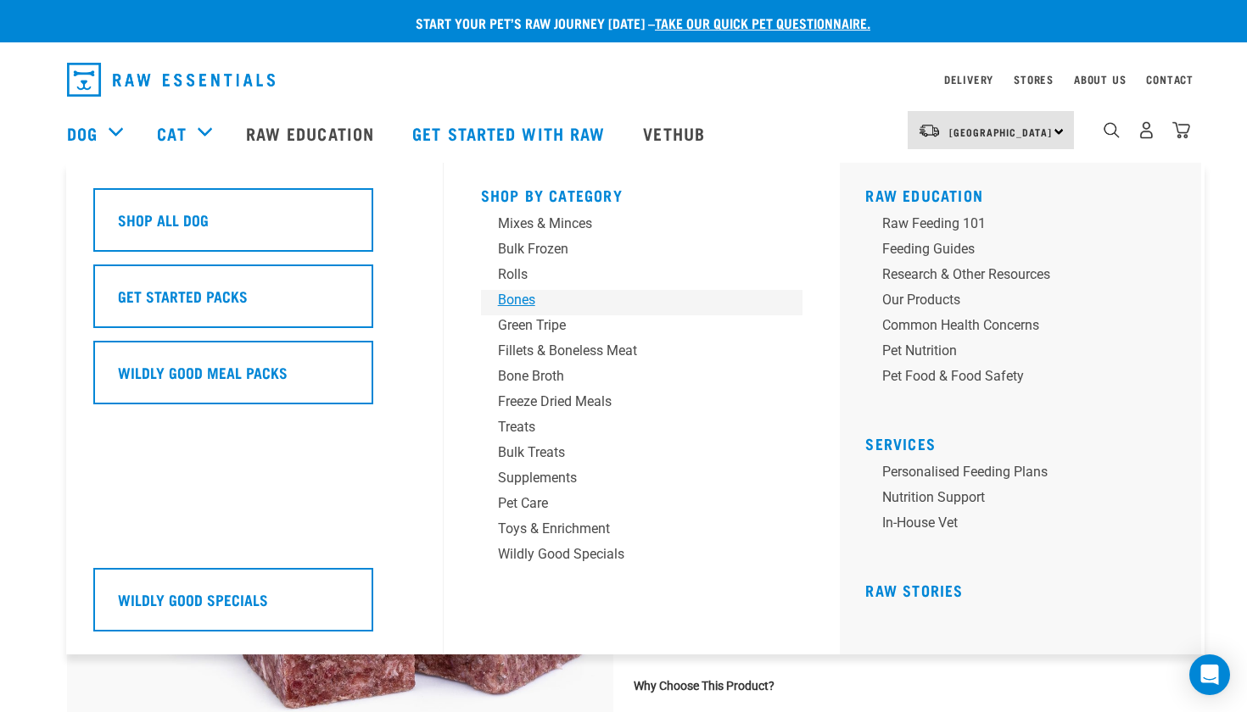
click at [519, 307] on div "Bones" at bounding box center [630, 300] width 265 height 20
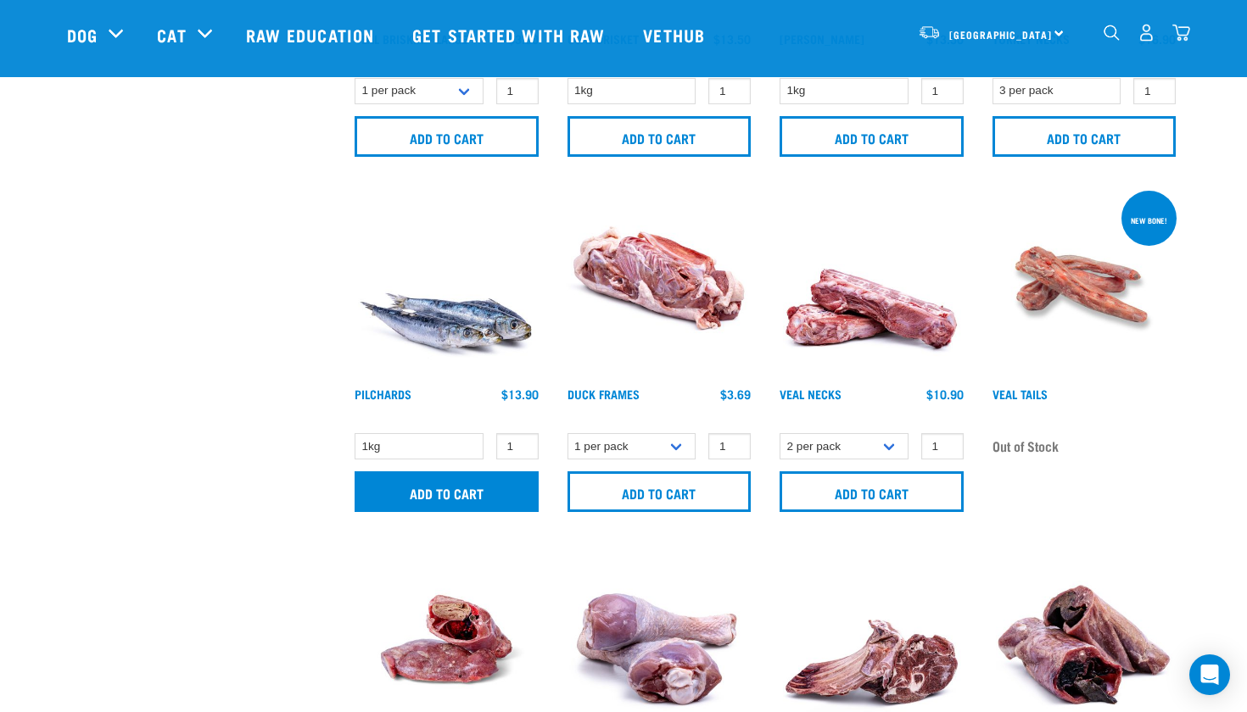
scroll to position [1322, 0]
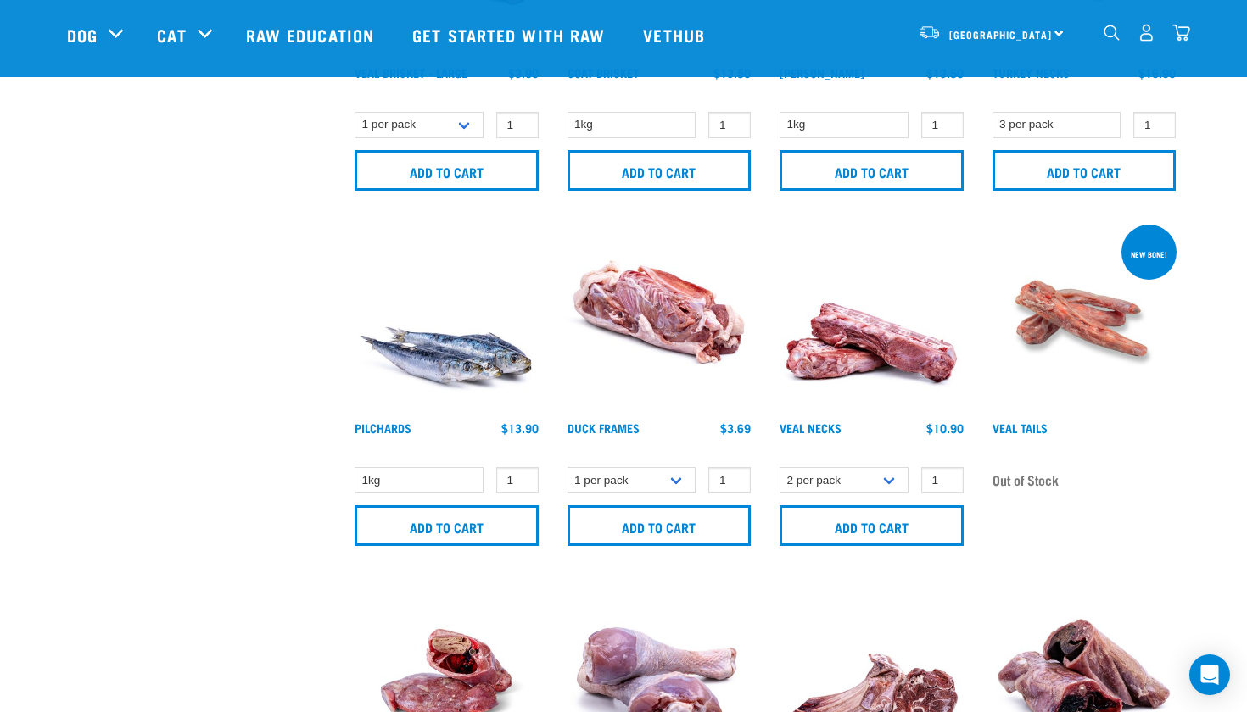
click at [464, 367] on img at bounding box center [446, 317] width 193 height 193
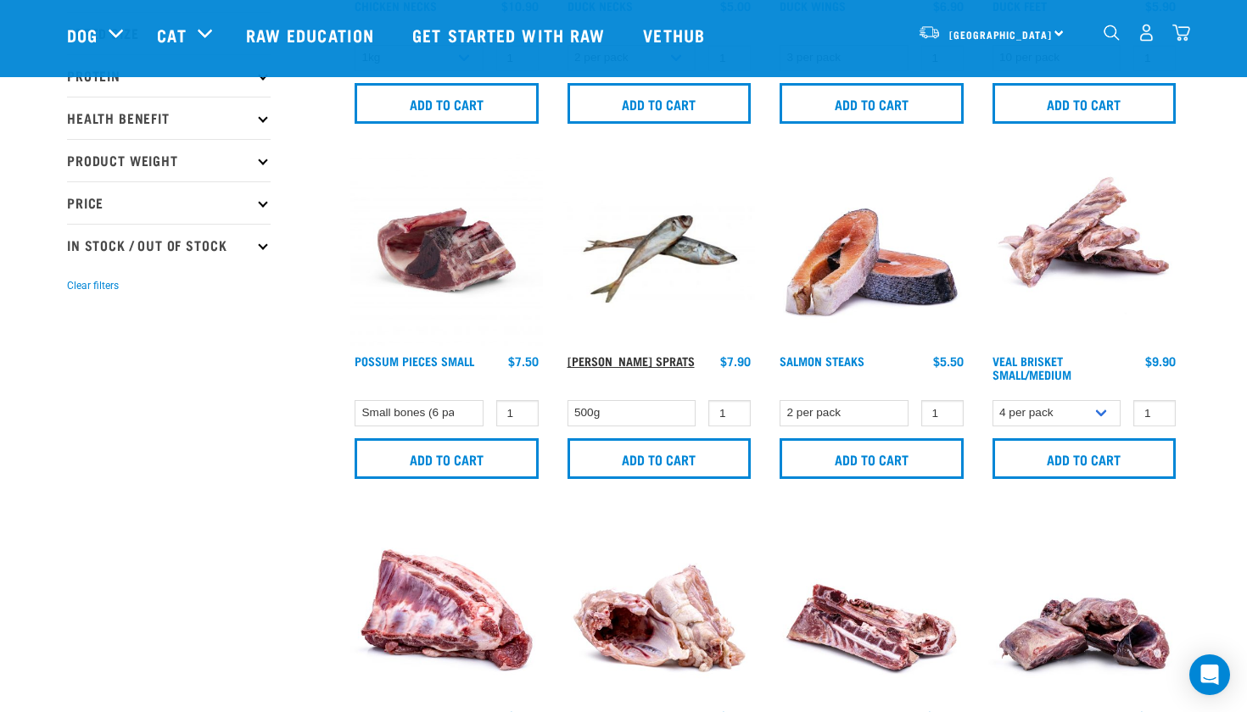
scroll to position [322, 0]
click at [664, 252] on img at bounding box center [659, 251] width 193 height 193
